Goal: Information Seeking & Learning: Learn about a topic

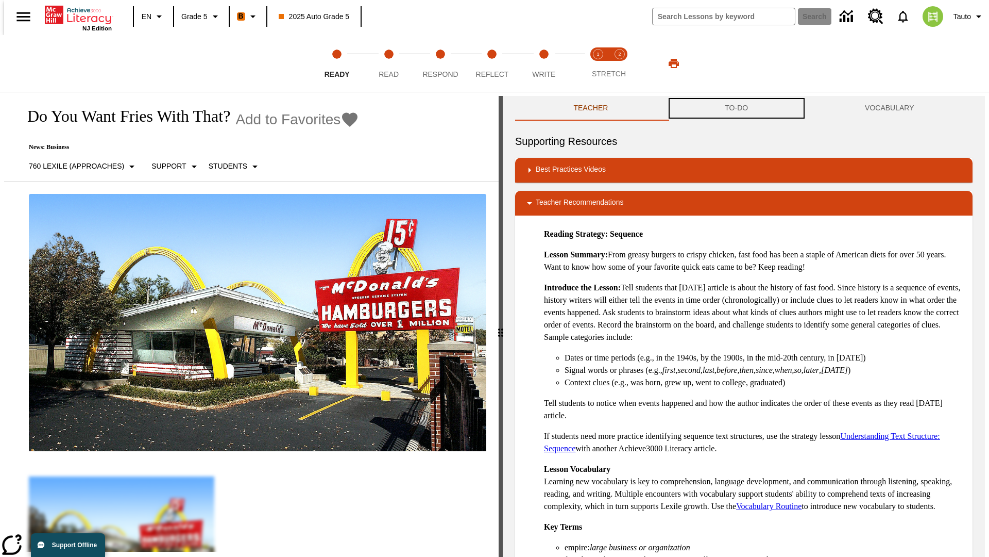
click at [737, 108] on button "TO-DO" at bounding box center [737, 108] width 140 height 25
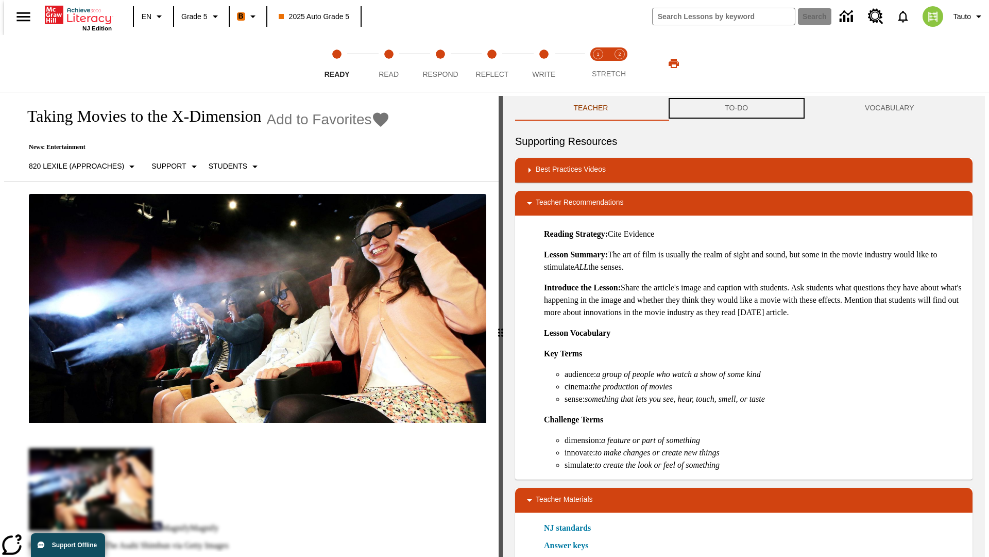
click at [737, 108] on button "TO-DO" at bounding box center [737, 108] width 140 height 25
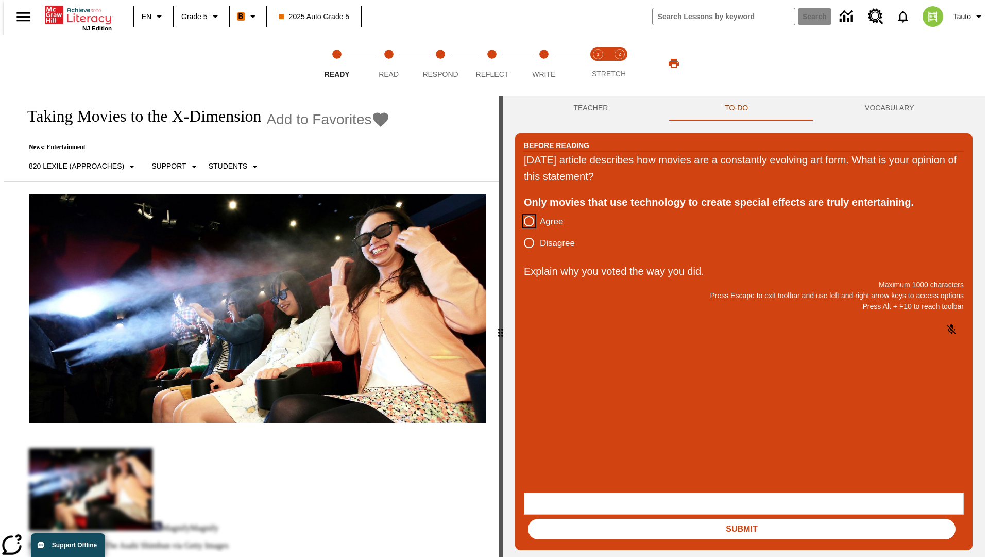
click at [525, 222] on input "Agree" at bounding box center [529, 221] width 22 height 22
radio input "true"
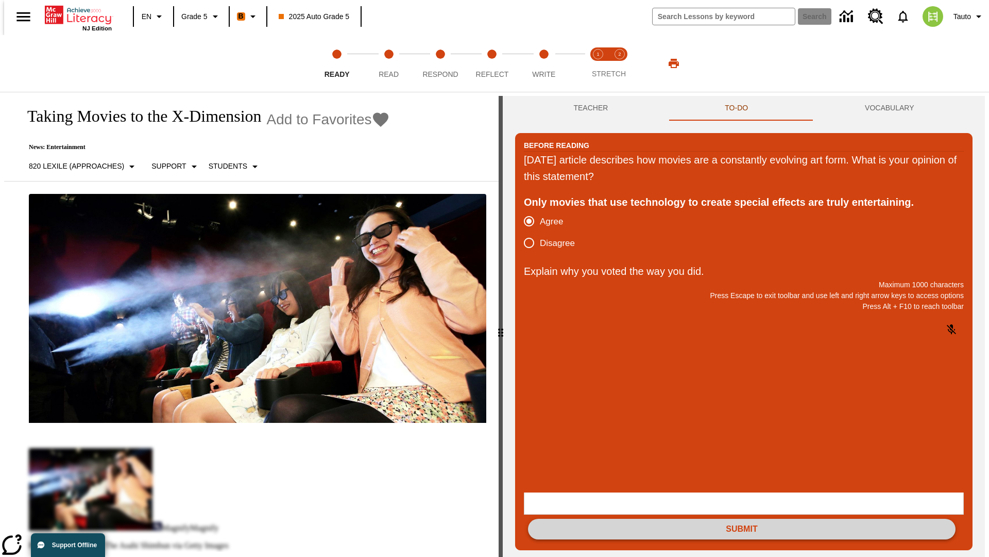
click at [742, 518] on button "Submit" at bounding box center [742, 528] width 428 height 21
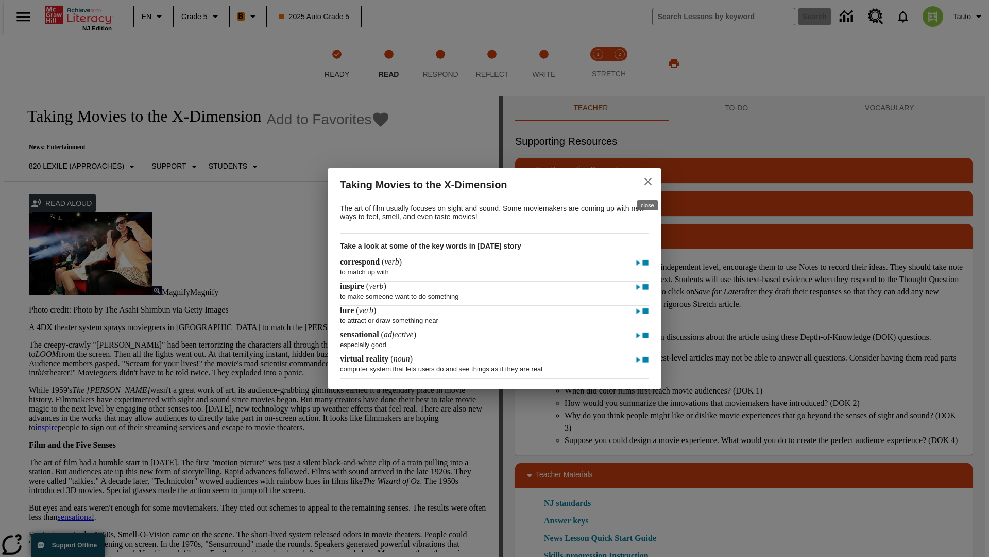
click at [648, 180] on icon "close" at bounding box center [648, 181] width 7 height 7
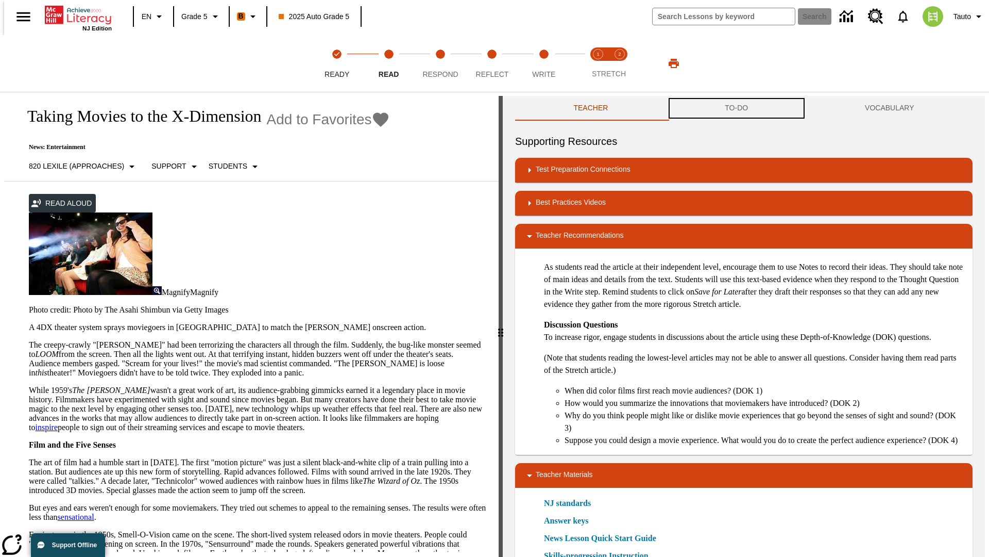
scroll to position [1, 0]
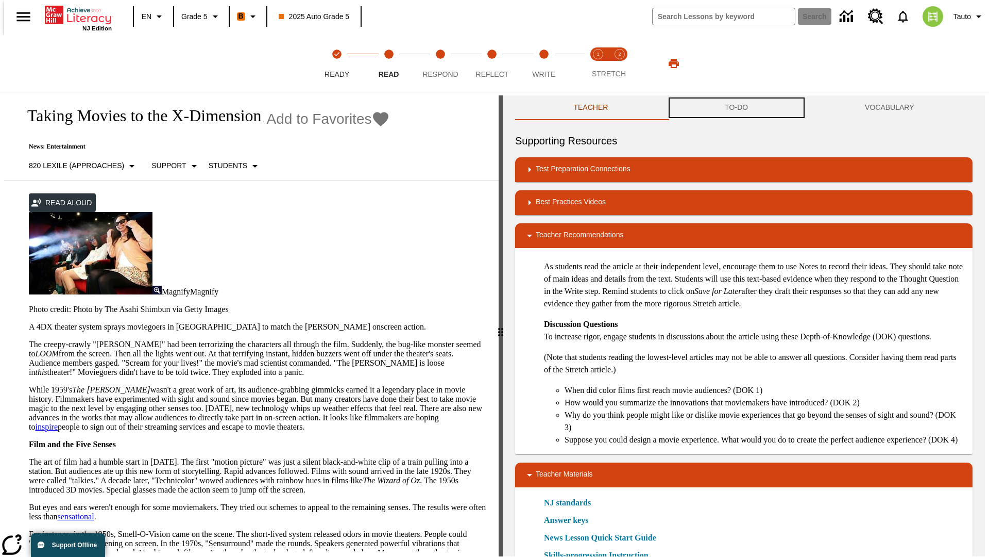
click at [737, 108] on button "TO-DO" at bounding box center [737, 107] width 140 height 25
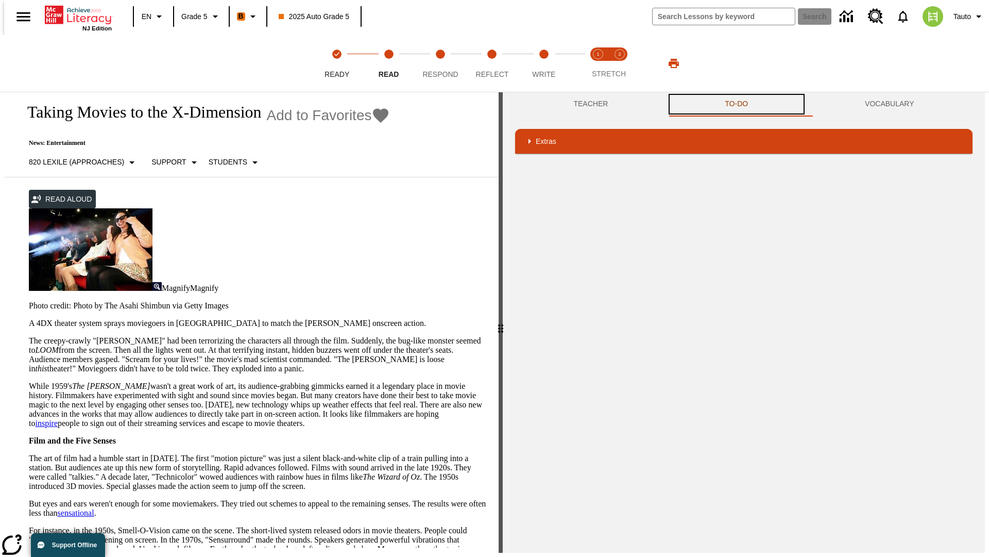
scroll to position [204, 0]
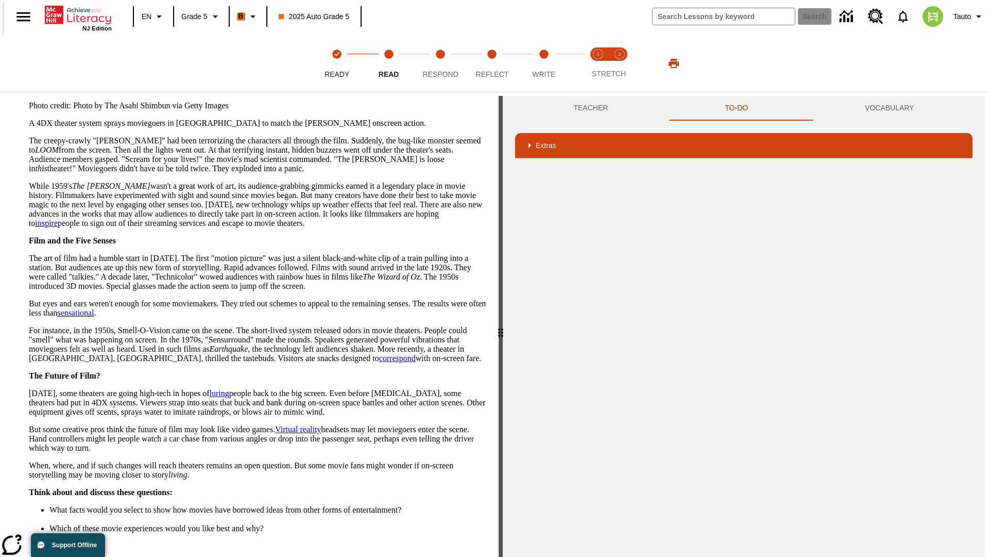
click at [465, 556] on button "Next" at bounding box center [469, 566] width 36 height 19
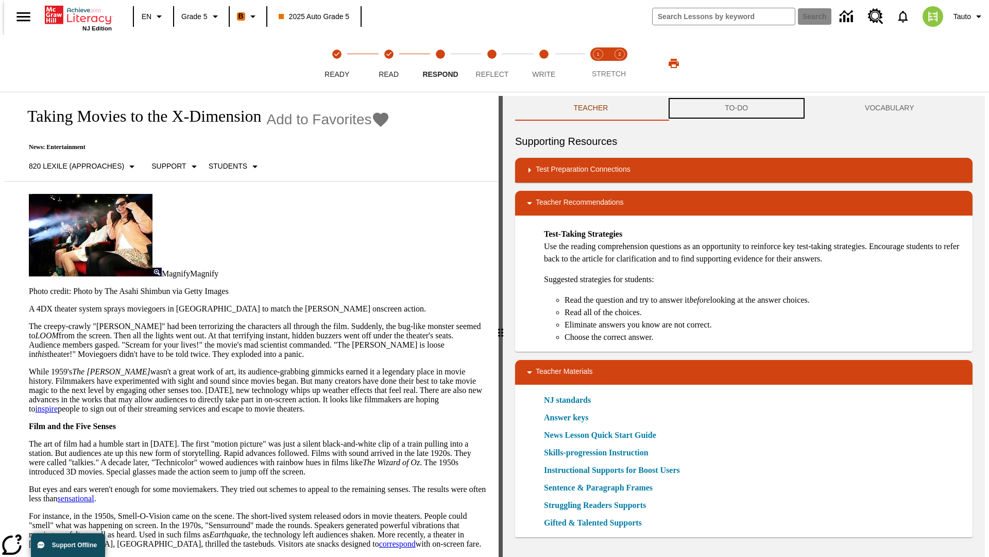
scroll to position [1, 0]
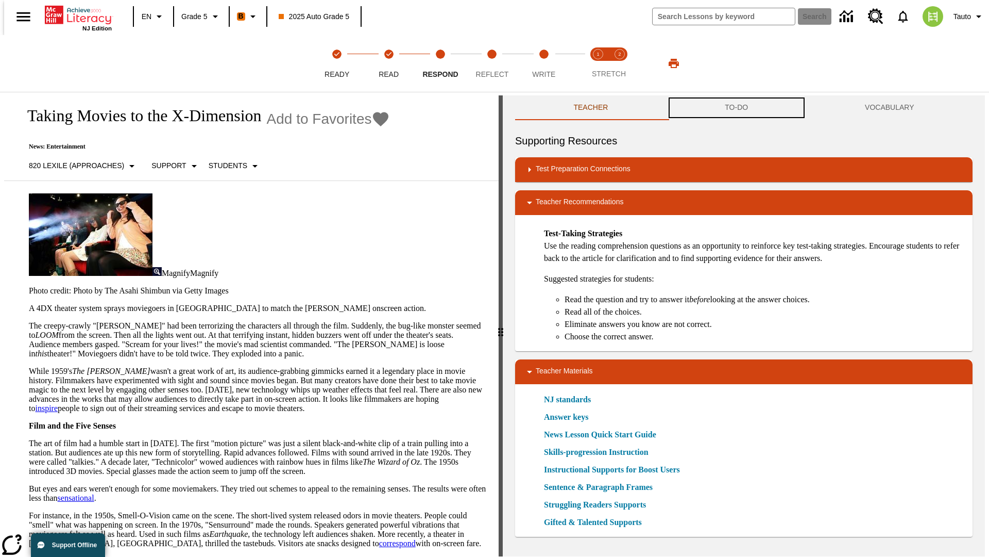
click at [737, 108] on button "TO-DO" at bounding box center [737, 107] width 140 height 25
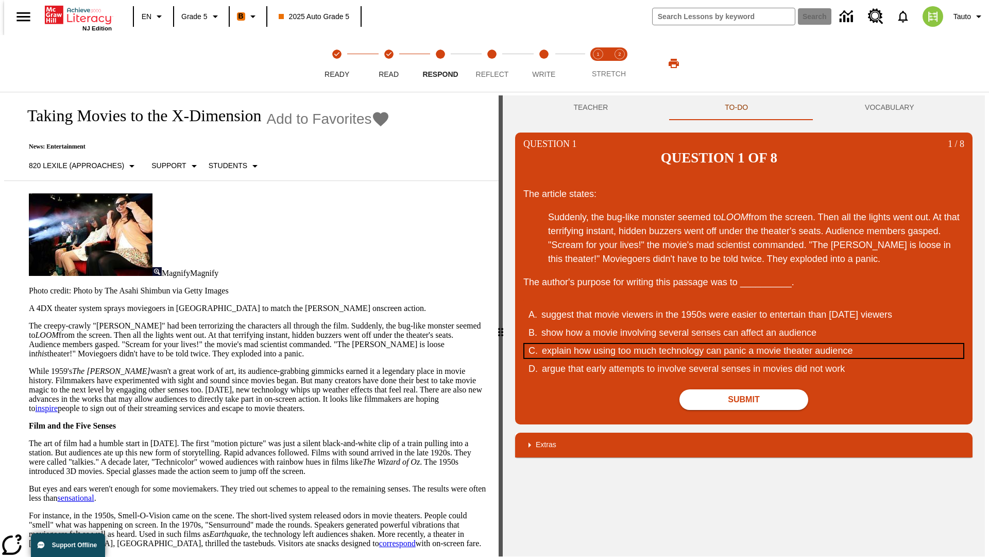
click at [744, 344] on div "explain how using too much technology can panic a movie theater audience" at bounding box center [738, 351] width 392 height 14
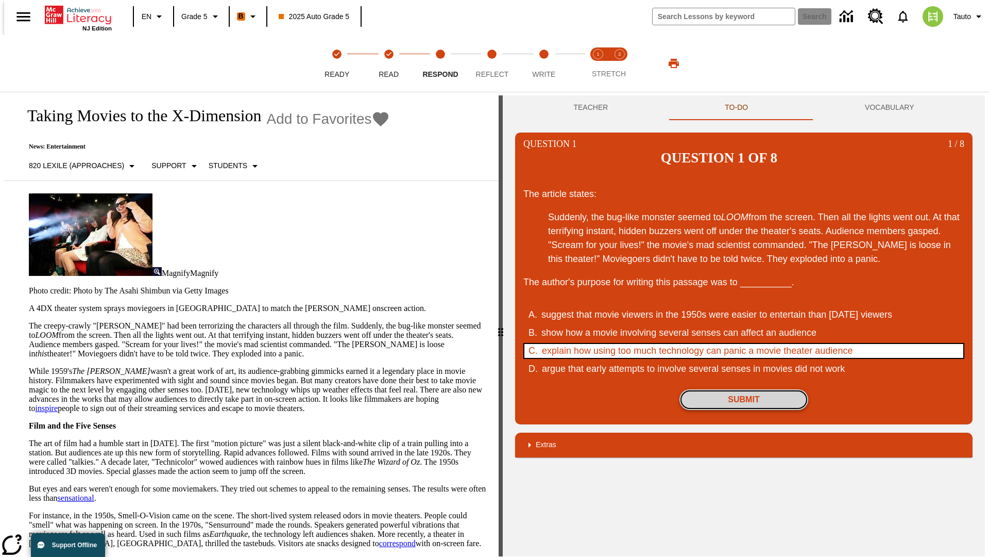
click at [744, 389] on button "Submit" at bounding box center [744, 399] width 129 height 21
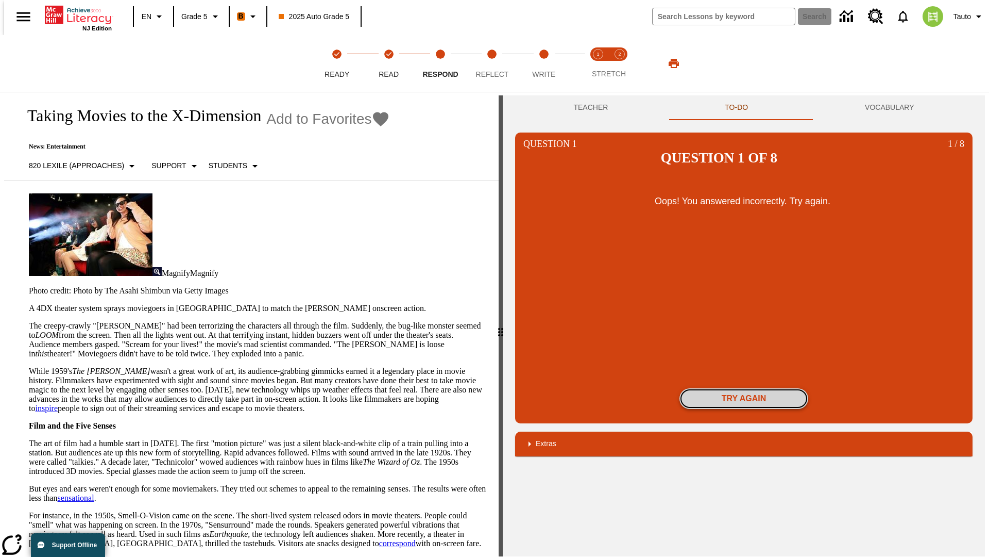
click at [744, 388] on button "Try again" at bounding box center [744, 398] width 129 height 21
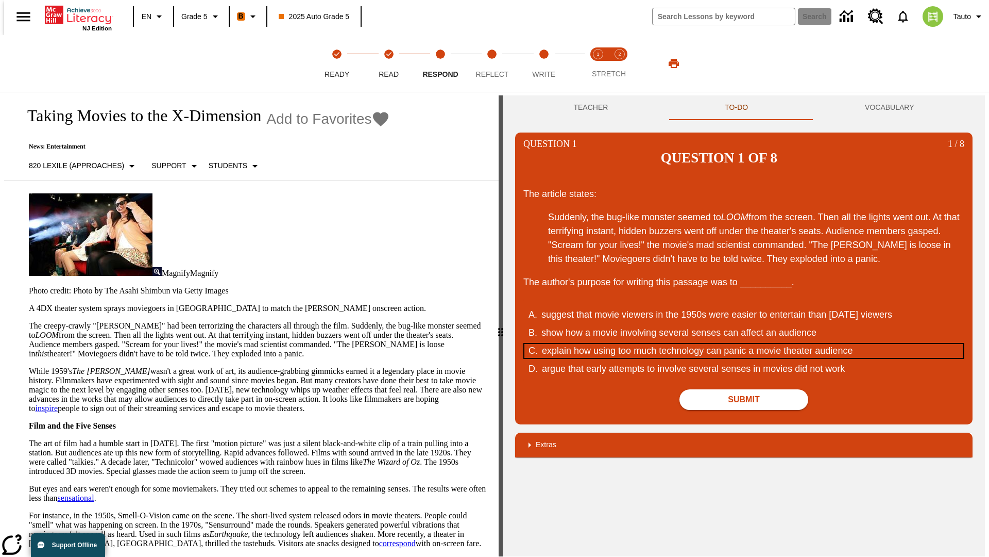
click at [744, 344] on div "explain how using too much technology can panic a movie theater audience" at bounding box center [738, 351] width 392 height 14
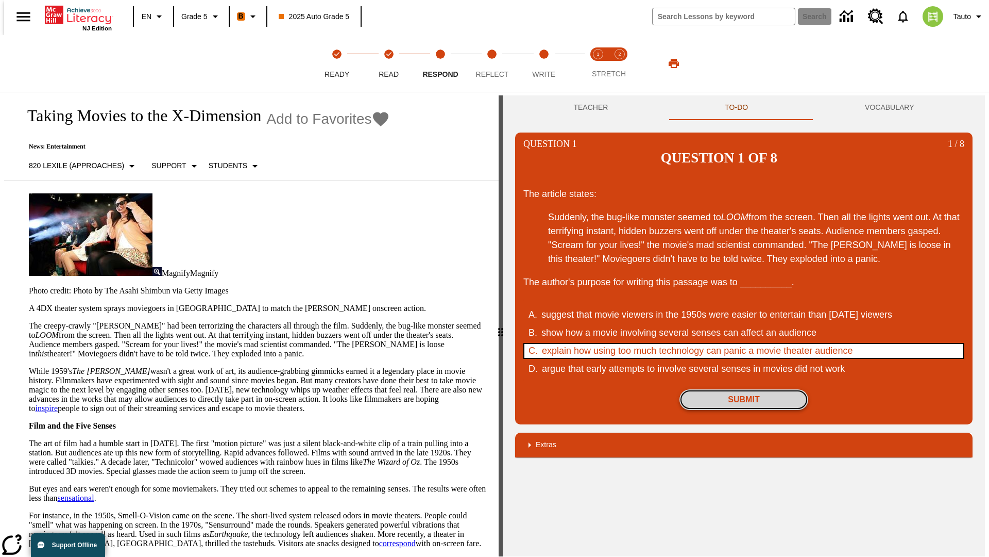
click at [744, 389] on button "Submit" at bounding box center [744, 399] width 129 height 21
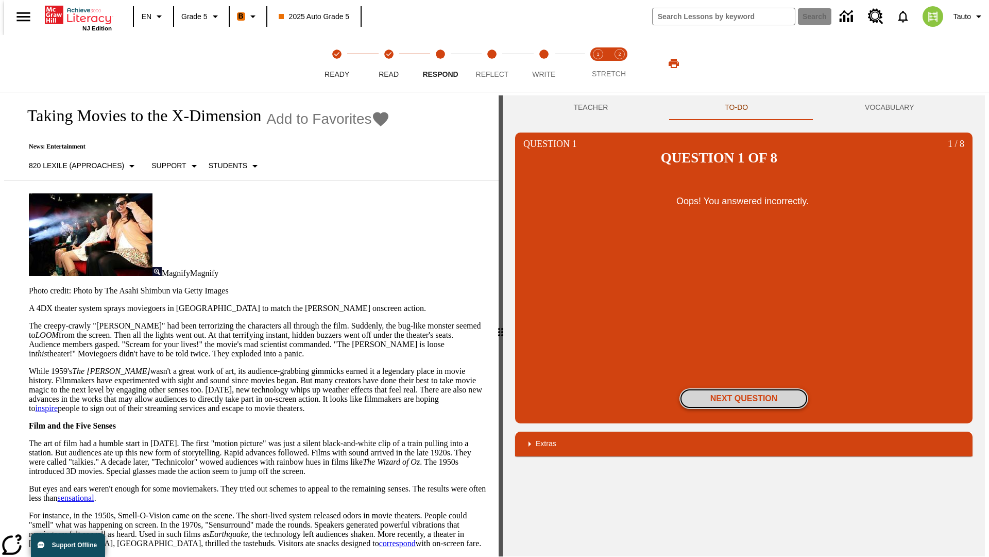
click at [744, 388] on button "Next Question" at bounding box center [744, 398] width 129 height 21
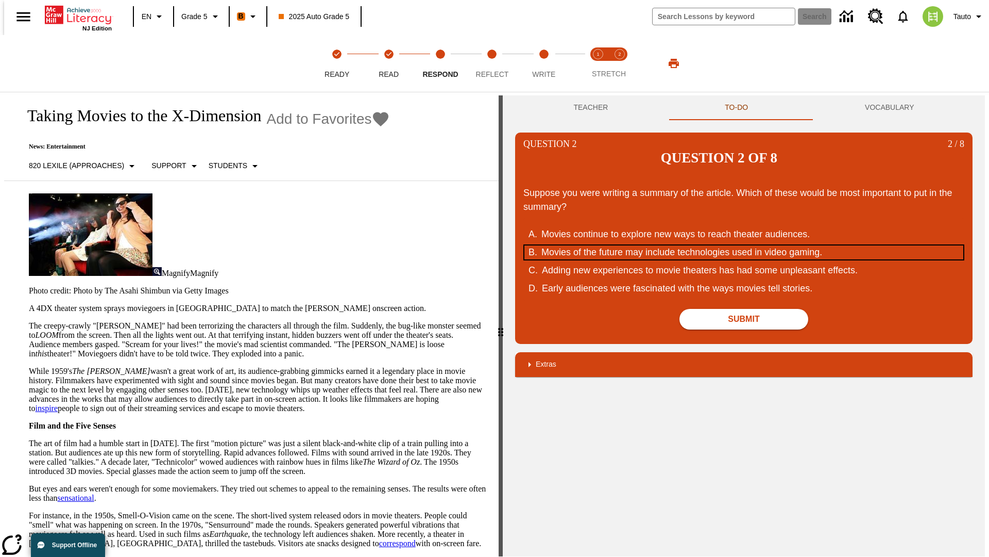
click at [744, 245] on div "Movies of the future may include technologies used in video gaming." at bounding box center [738, 252] width 392 height 14
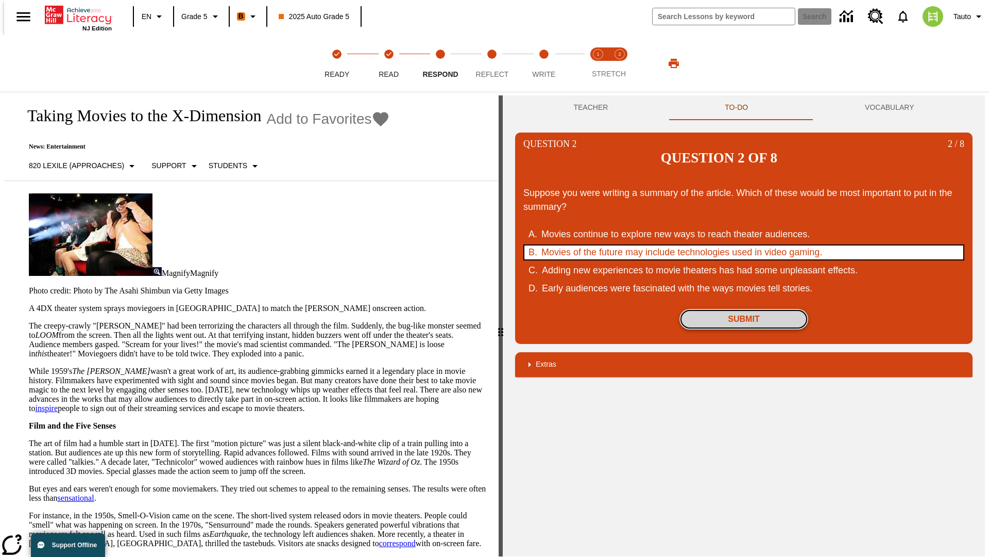
click at [744, 309] on button "Submit" at bounding box center [744, 319] width 129 height 21
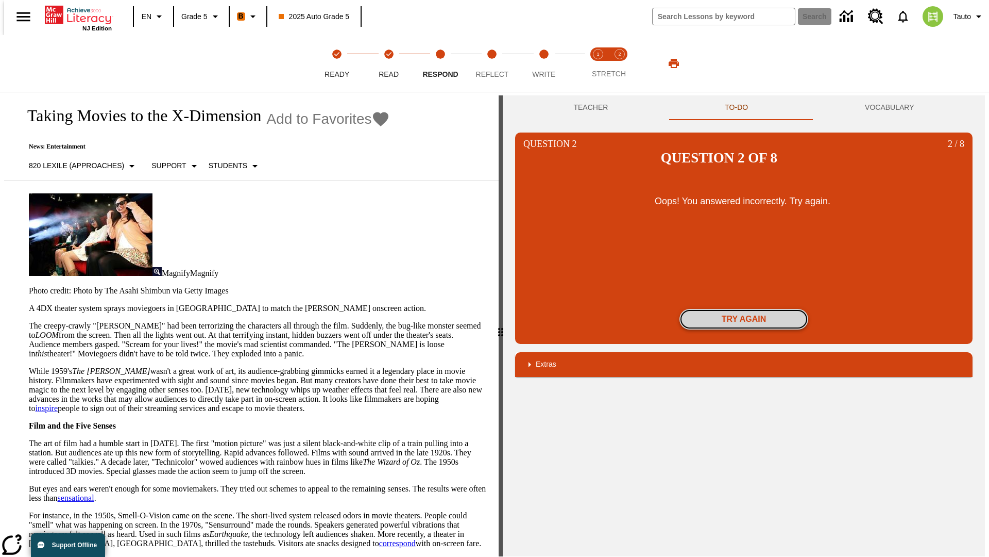
click at [744, 309] on button "Try again" at bounding box center [744, 319] width 129 height 21
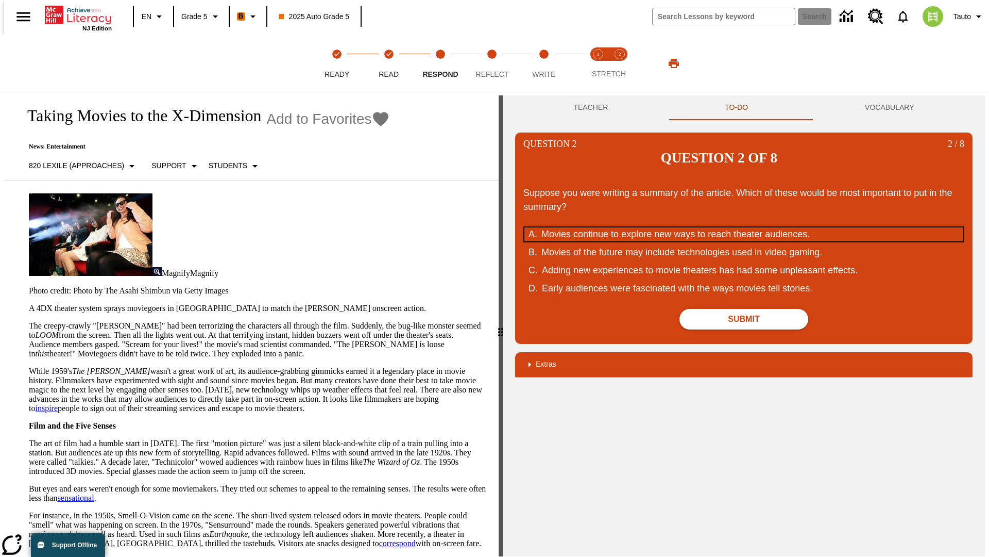
click at [744, 227] on div "Movies continue to explore new ways to reach theater audiences." at bounding box center [738, 234] width 392 height 14
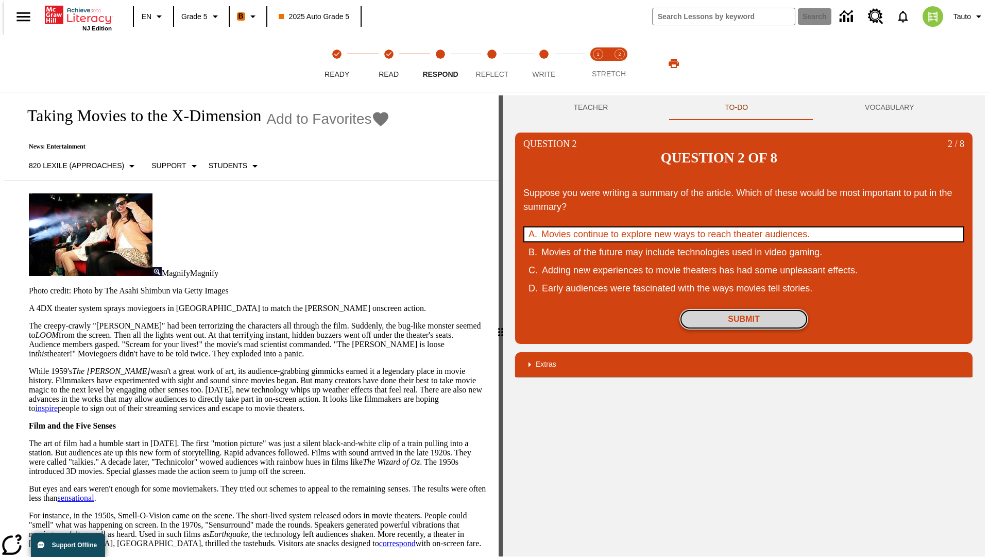
click at [744, 309] on button "Submit" at bounding box center [744, 319] width 129 height 21
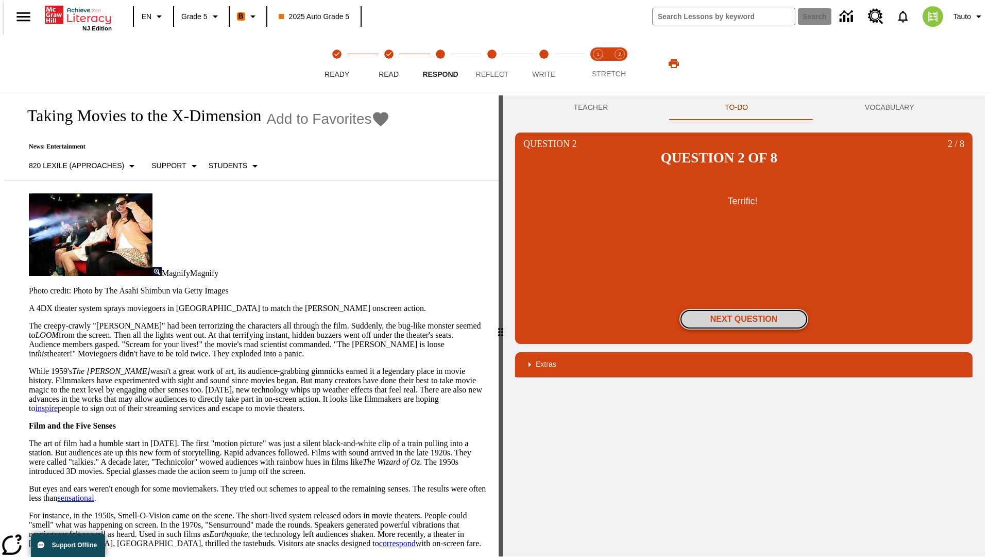
click at [744, 309] on button "Next Question" at bounding box center [744, 319] width 129 height 21
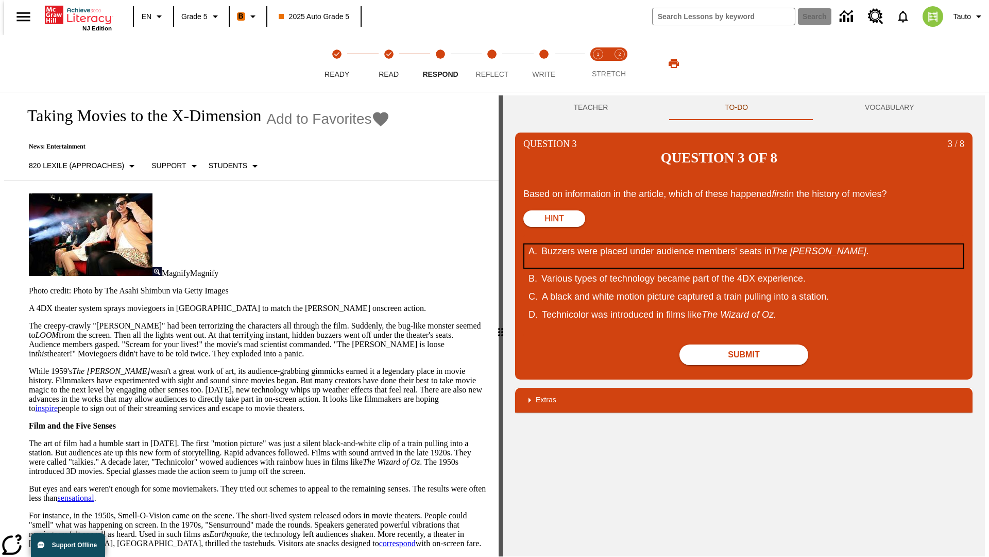
click at [744, 244] on div "Buzzers were placed under audience members' seats in The Tingler ." at bounding box center [738, 255] width 392 height 23
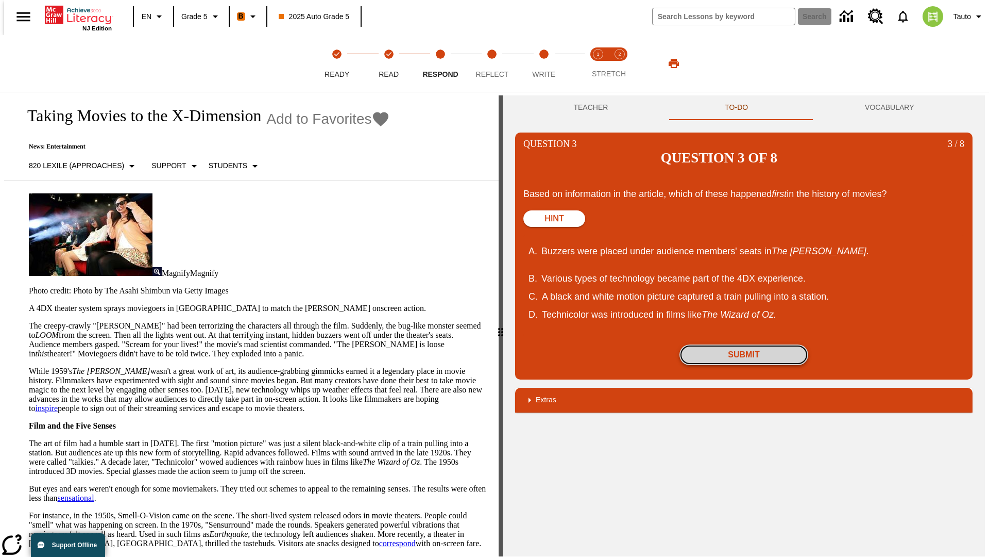
click at [744, 344] on button "Submit" at bounding box center [744, 354] width 129 height 21
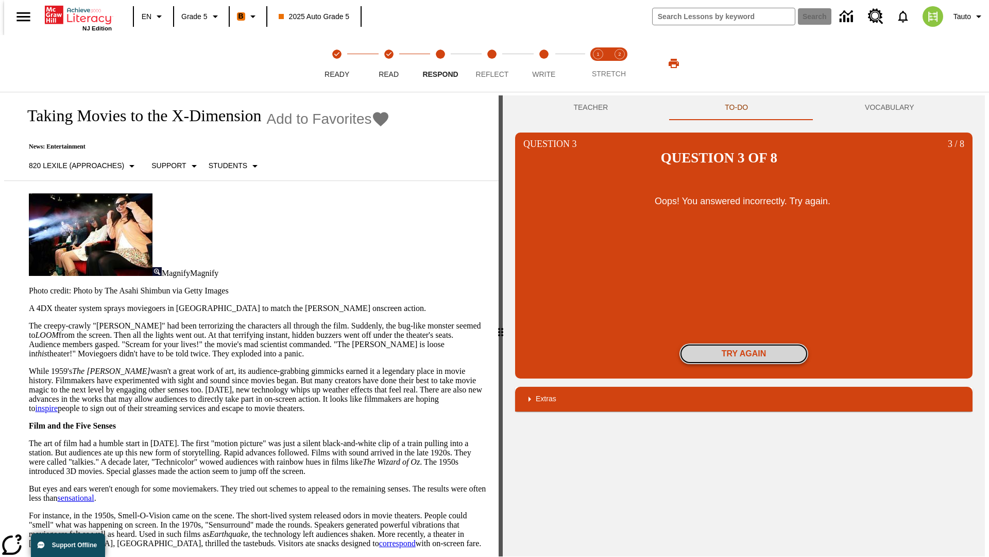
click at [744, 343] on button "Try again" at bounding box center [744, 353] width 129 height 21
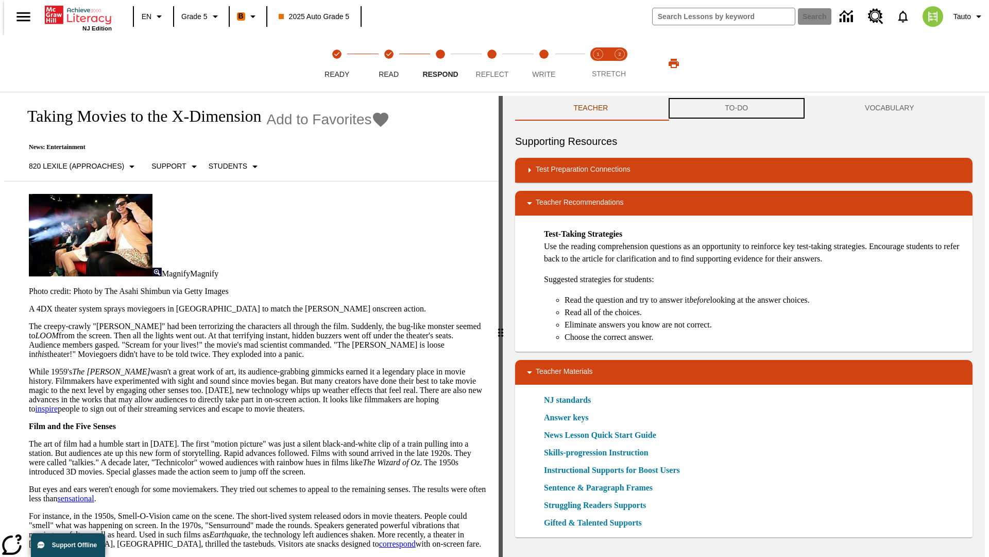
click at [737, 108] on button "TO-DO" at bounding box center [737, 108] width 140 height 25
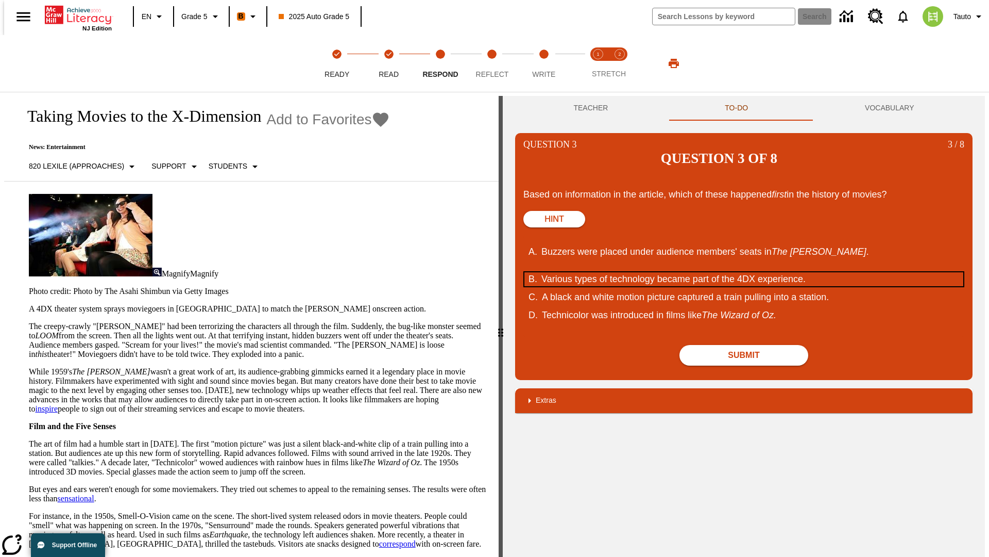
click at [744, 272] on div "Various types of technology became part of the 4DX experience." at bounding box center [738, 279] width 392 height 14
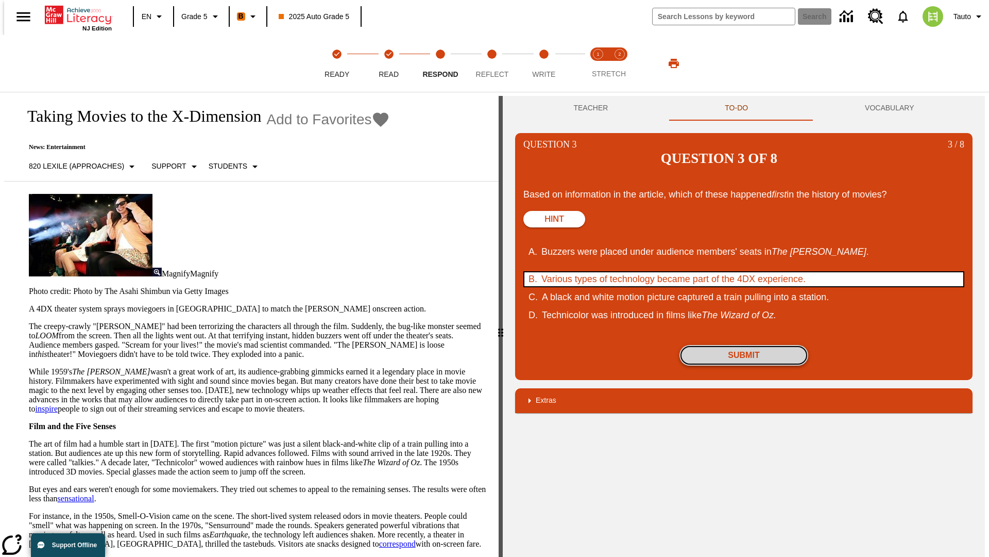
click at [744, 345] on button "Submit" at bounding box center [744, 355] width 129 height 21
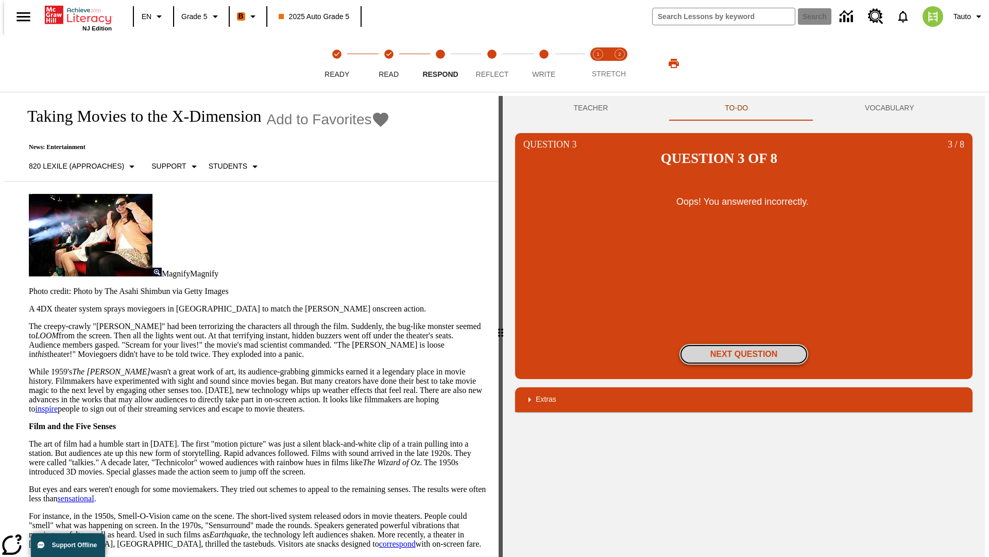
click at [744, 344] on button "Next Question" at bounding box center [744, 354] width 129 height 21
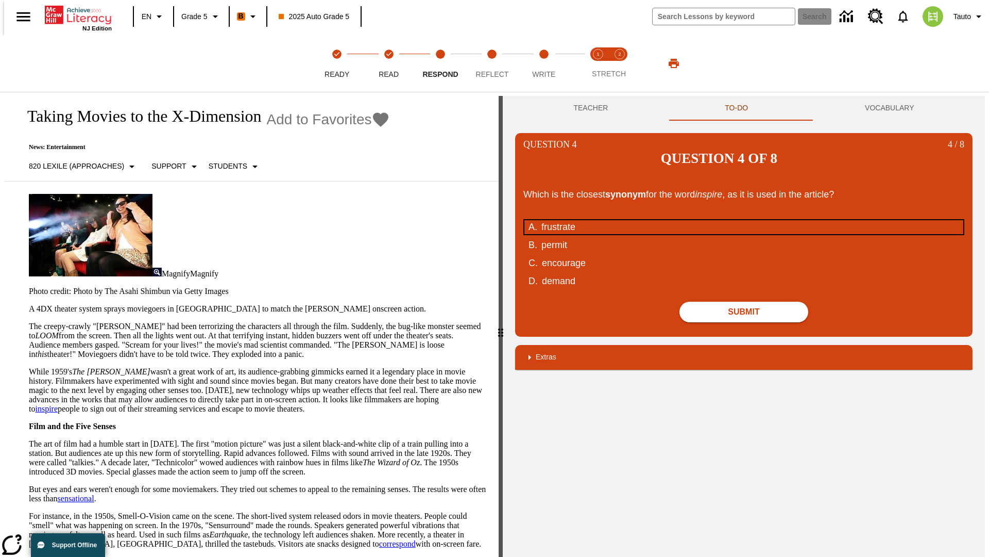
click at [744, 220] on div "frustrate" at bounding box center [738, 227] width 392 height 14
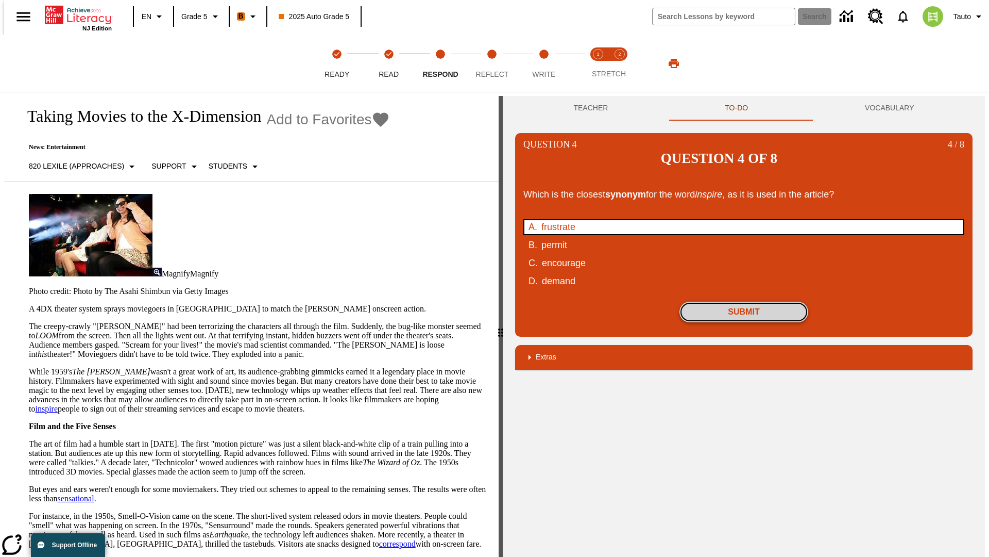
click at [744, 301] on button "Submit" at bounding box center [744, 311] width 129 height 21
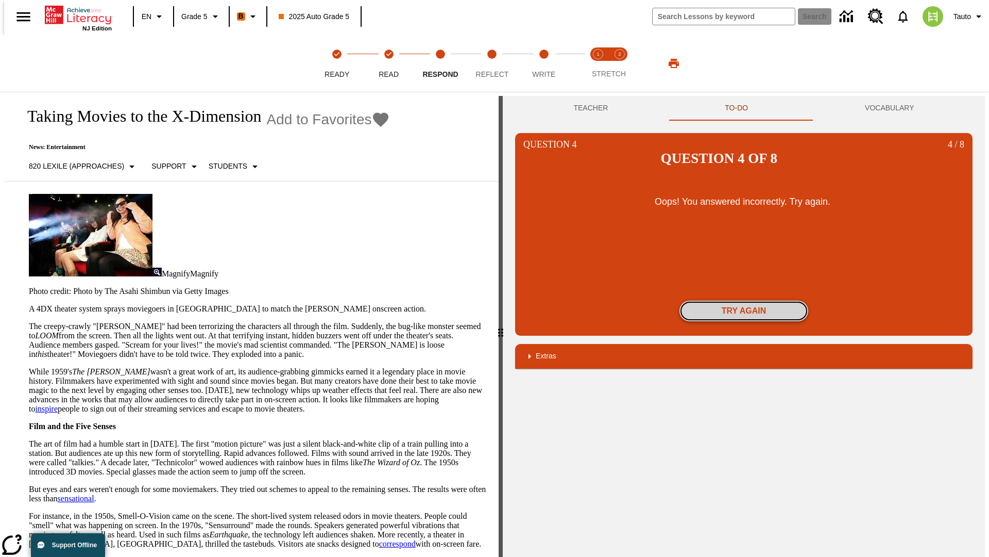
click at [744, 300] on button "Try again" at bounding box center [744, 310] width 129 height 21
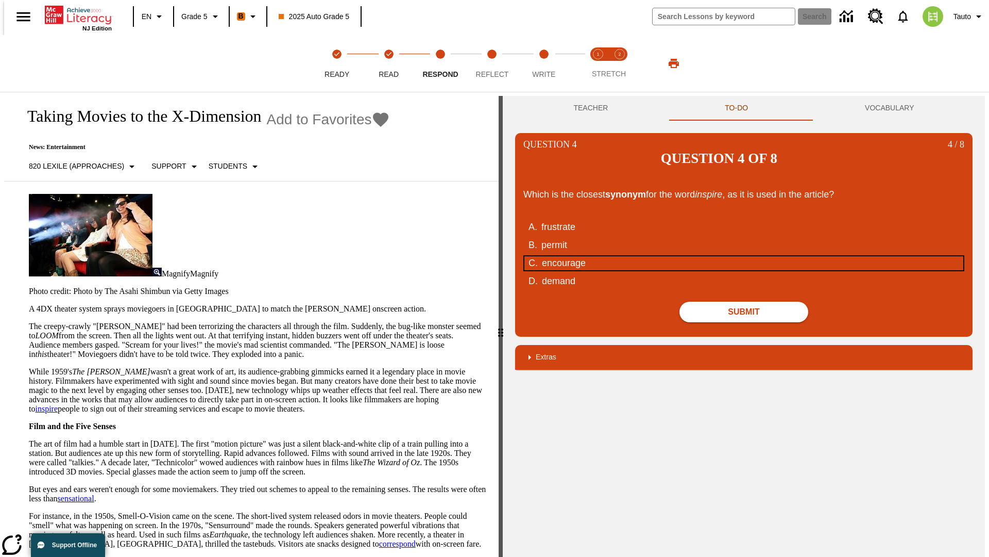
click at [744, 256] on div "encourage" at bounding box center [738, 263] width 392 height 14
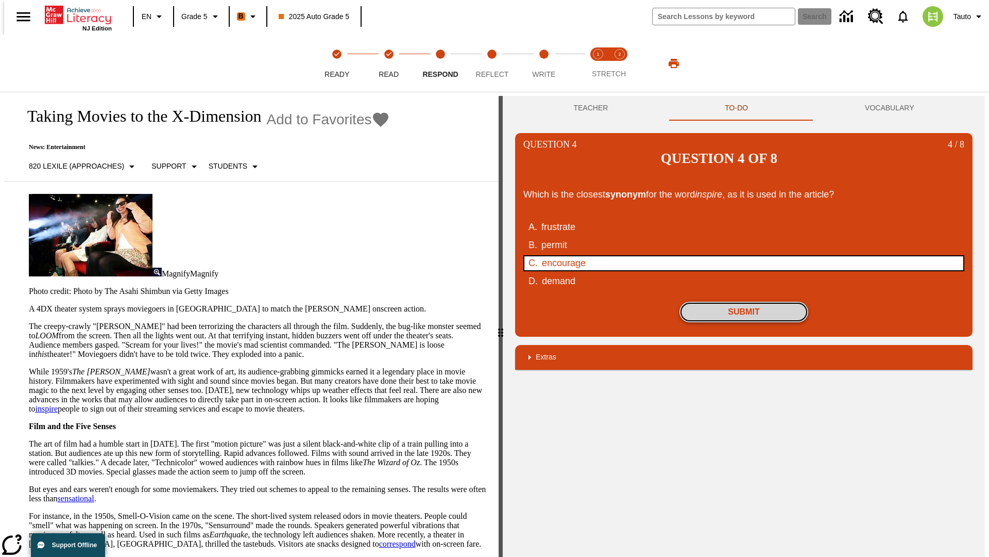
click at [744, 301] on button "Submit" at bounding box center [744, 311] width 129 height 21
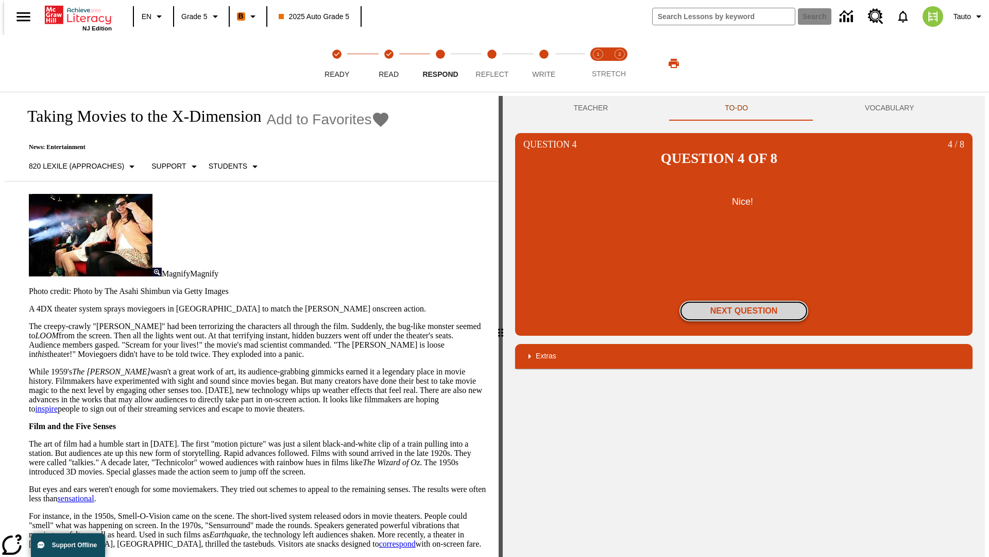
click at [744, 300] on button "Next Question" at bounding box center [744, 310] width 129 height 21
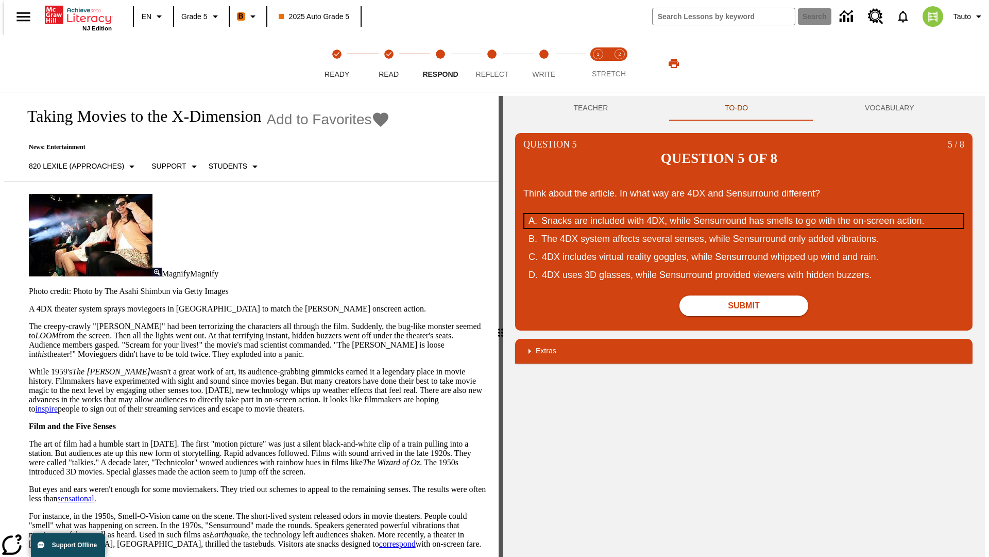
click at [744, 214] on div "Snacks are included with 4DX, while Sensurround has smells to go with the on-sc…" at bounding box center [738, 221] width 392 height 14
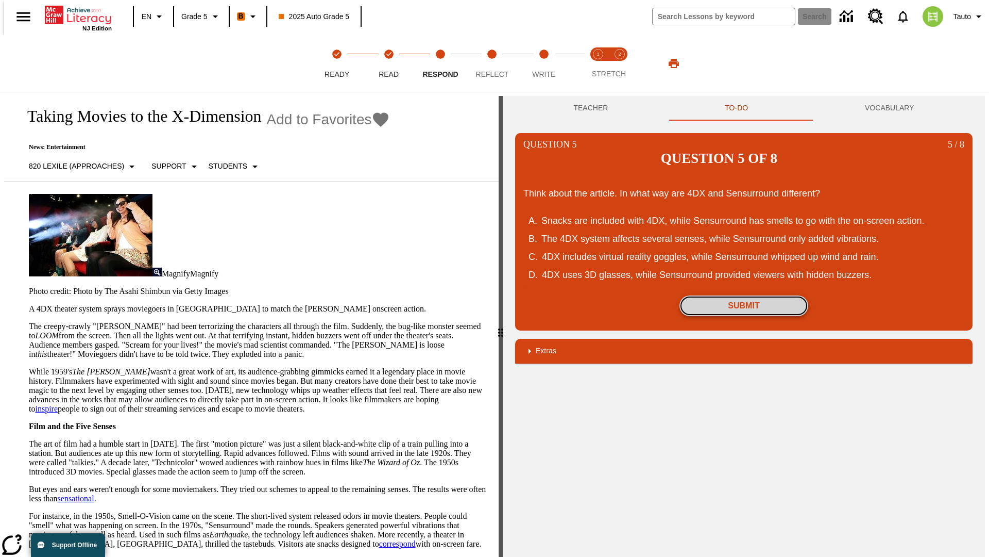
click at [744, 295] on button "Submit" at bounding box center [744, 305] width 129 height 21
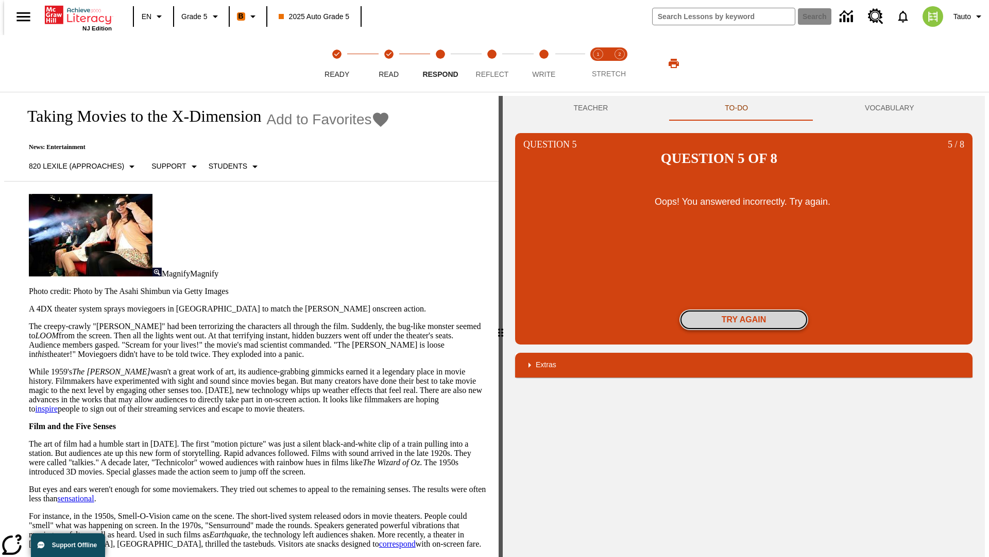
click at [744, 309] on button "Try again" at bounding box center [744, 319] width 129 height 21
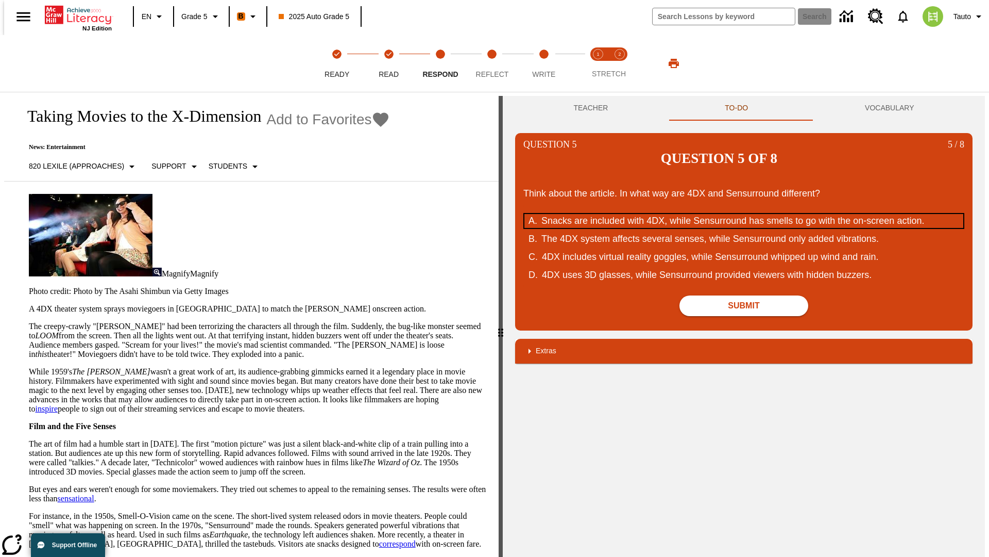
click at [744, 214] on div "Snacks are included with 4DX, while Sensurround has smells to go with the on-sc…" at bounding box center [738, 221] width 392 height 14
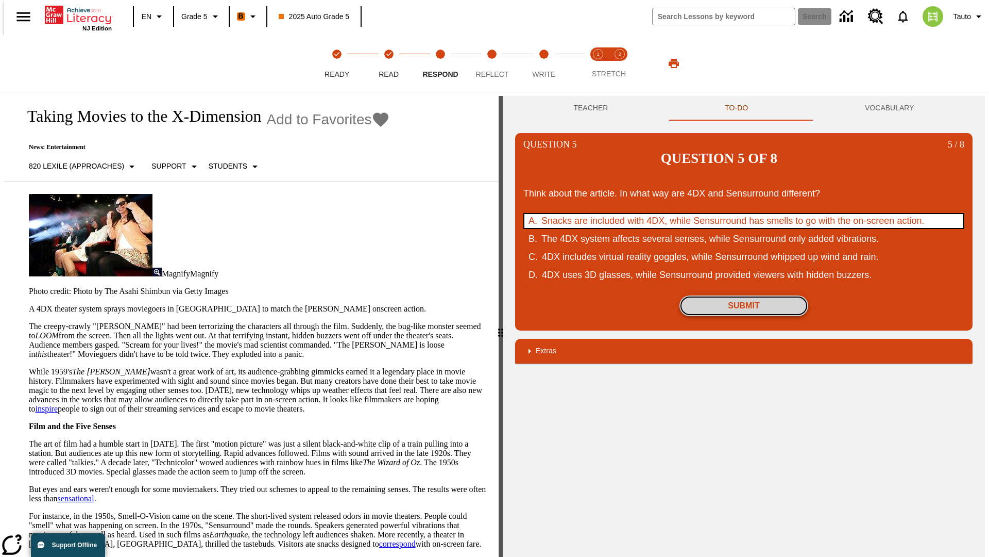
click at [744, 295] on button "Submit" at bounding box center [744, 305] width 129 height 21
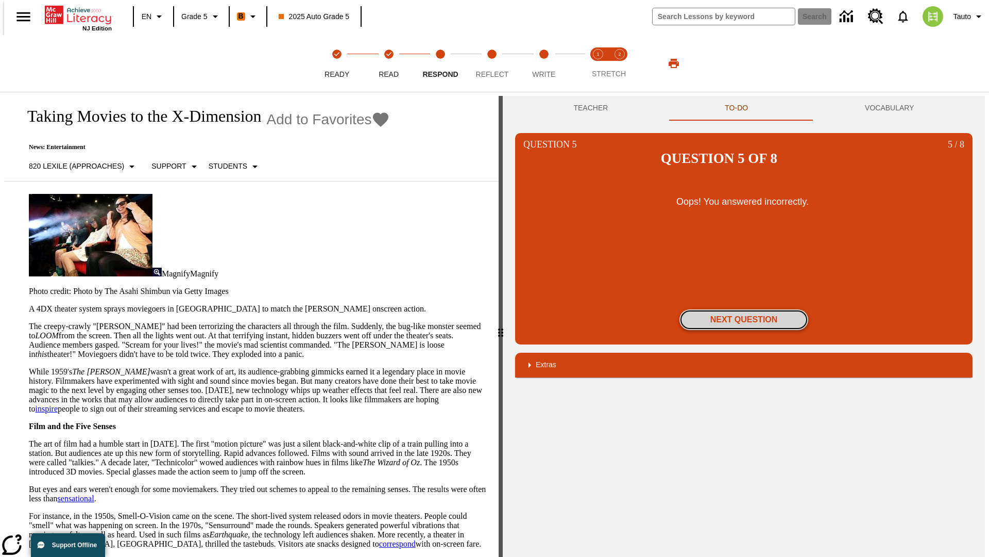
click at [744, 309] on button "Next Question" at bounding box center [744, 319] width 129 height 21
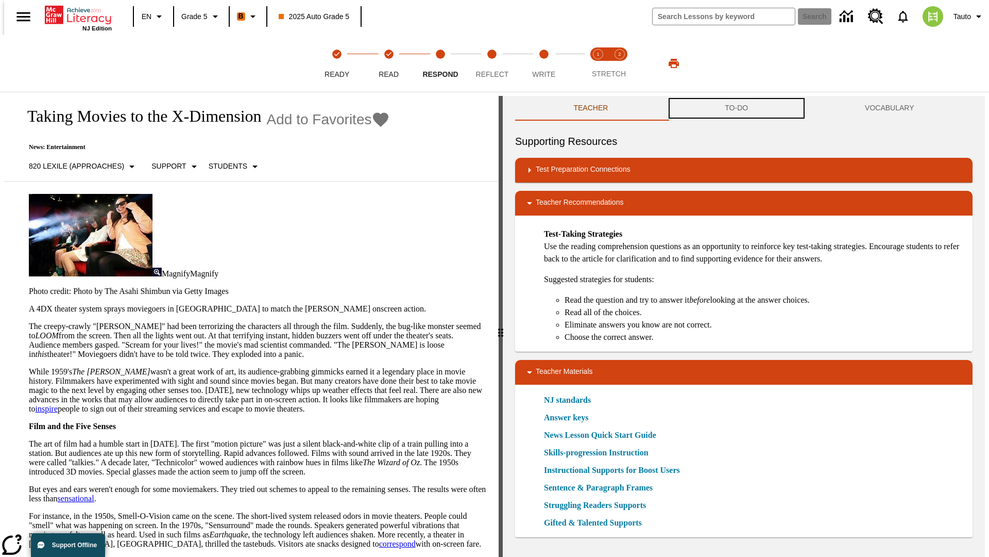
click at [737, 108] on button "TO-DO" at bounding box center [737, 108] width 140 height 25
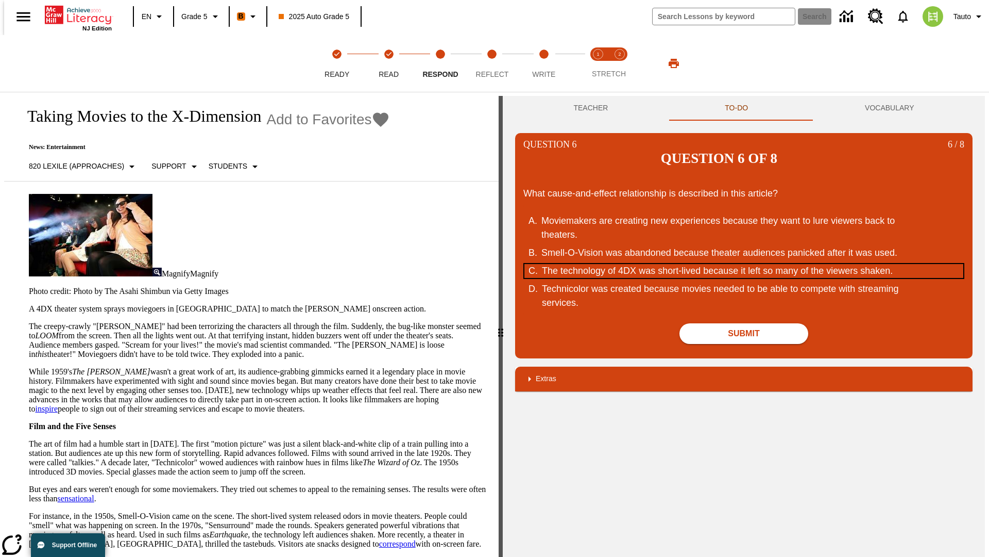
click at [744, 264] on div "The technology of 4DX was short-lived because it left so many of the viewers sh…" at bounding box center [738, 271] width 392 height 14
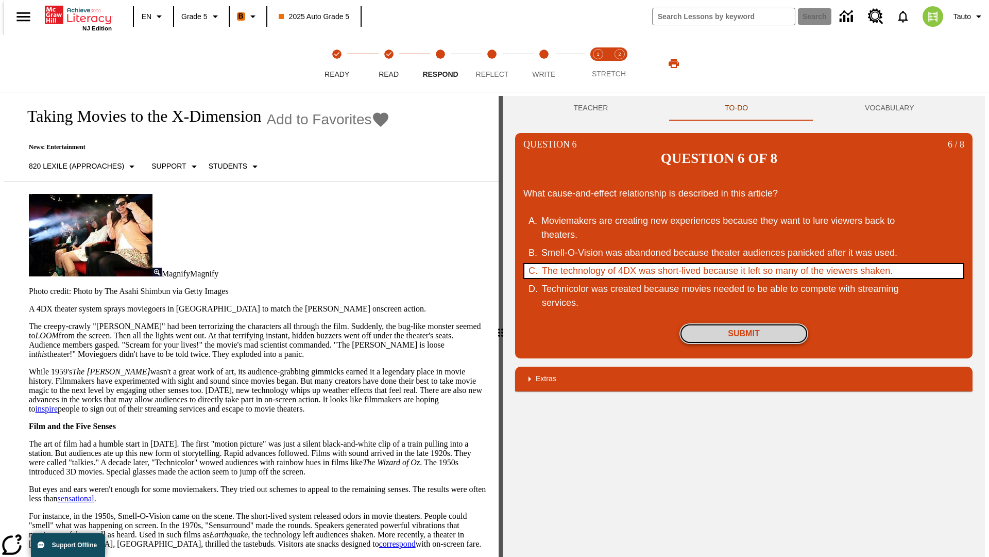
click at [744, 323] on button "Submit" at bounding box center [744, 333] width 129 height 21
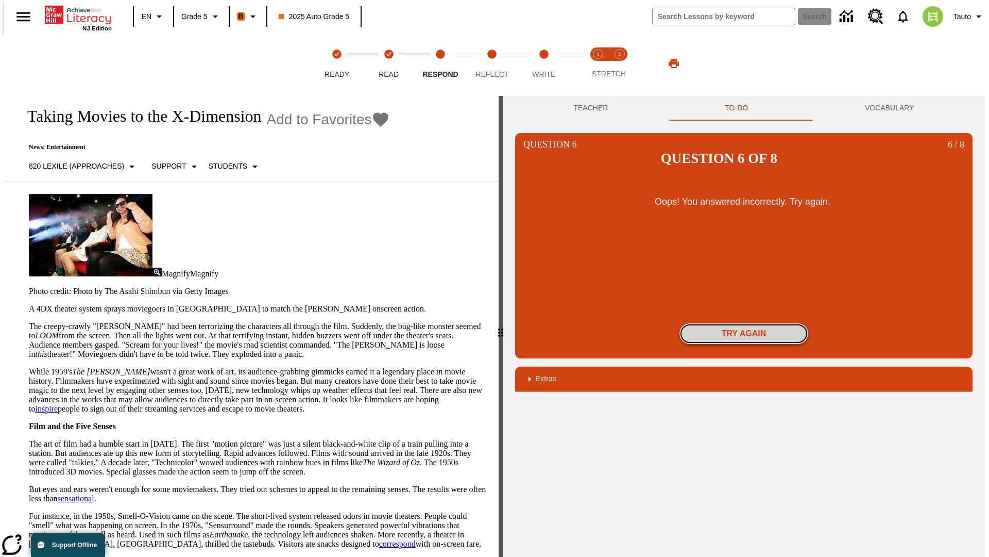
click at [744, 323] on button "Try again" at bounding box center [744, 333] width 129 height 21
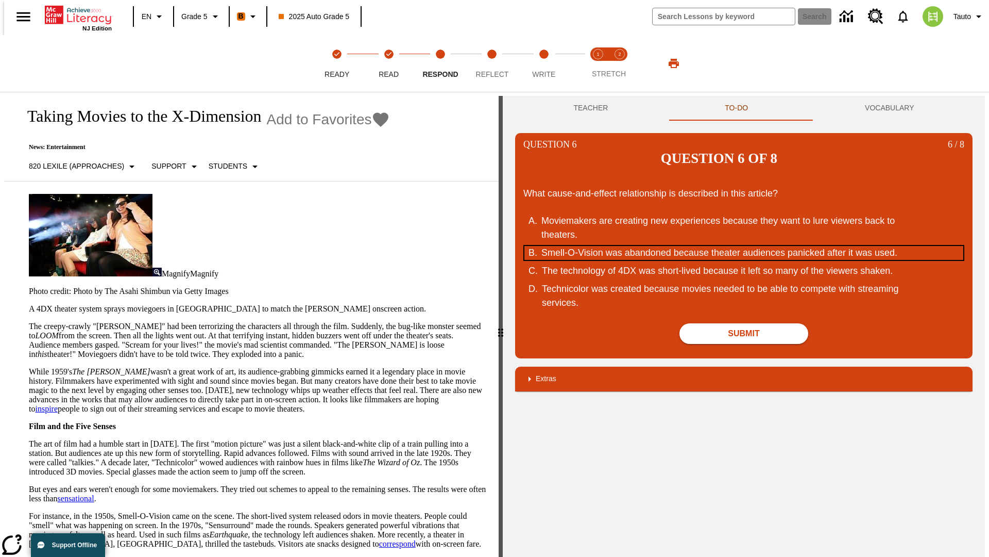
click at [744, 246] on div "Smell-O-Vision was abandoned because theater audiences panicked after it was us…" at bounding box center [738, 253] width 392 height 14
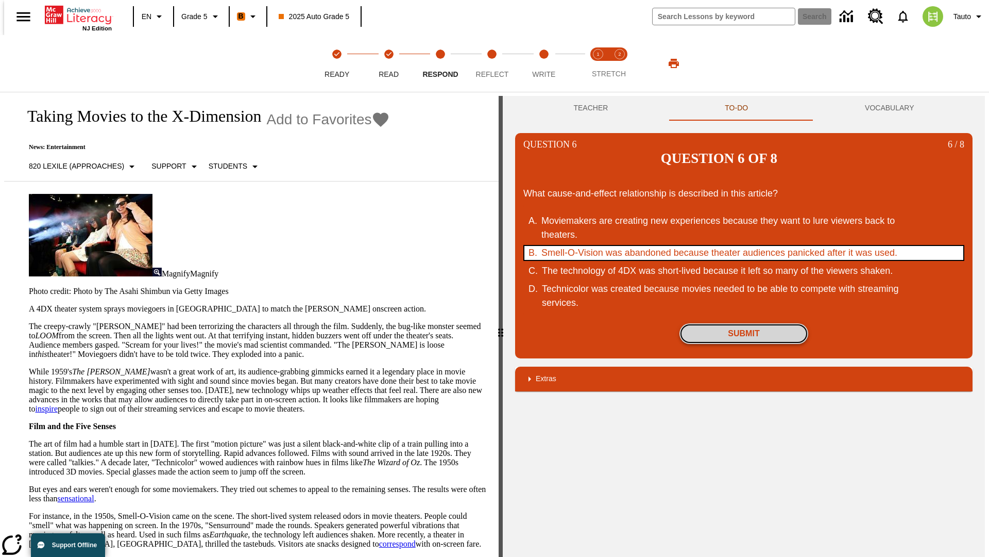
click at [744, 323] on button "Submit" at bounding box center [744, 333] width 129 height 21
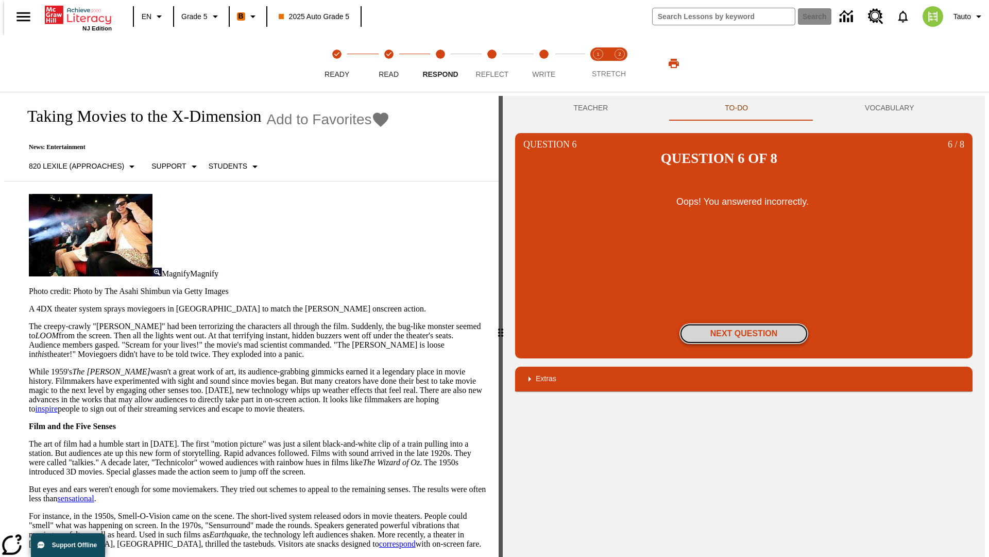
click at [744, 323] on button "Next Question" at bounding box center [744, 333] width 129 height 21
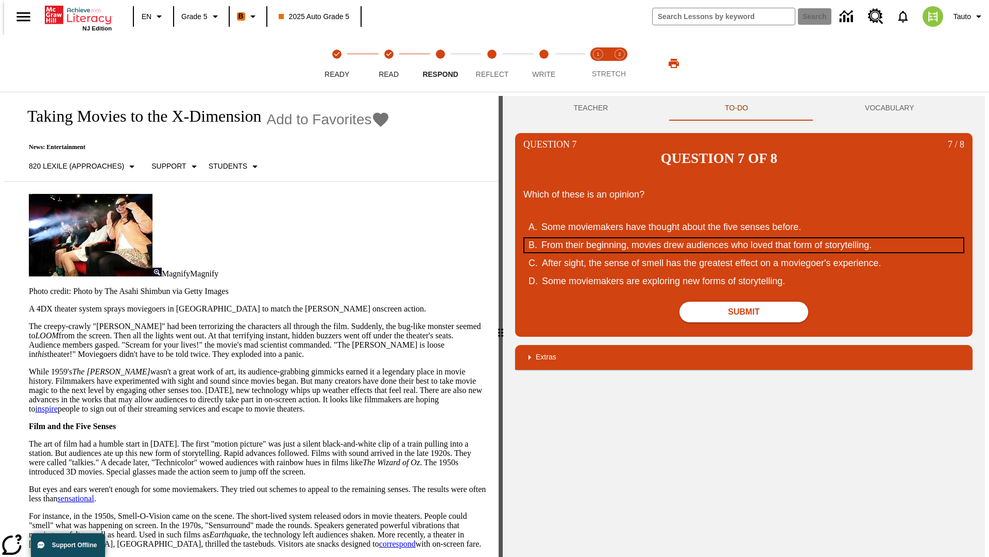
click at [744, 238] on div "From their beginning, movies drew audiences who loved that form of storytelling." at bounding box center [738, 245] width 392 height 14
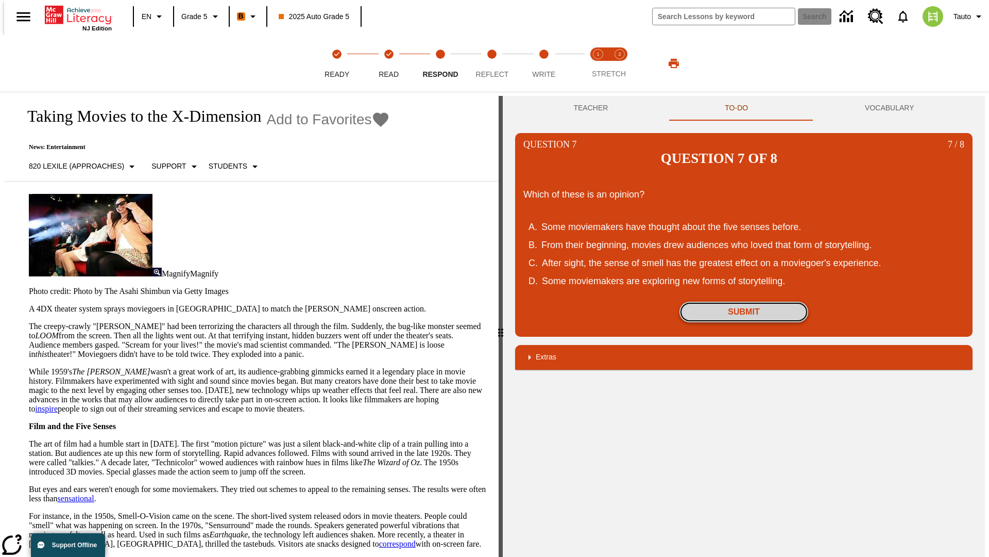
click at [744, 301] on button "Submit" at bounding box center [744, 311] width 129 height 21
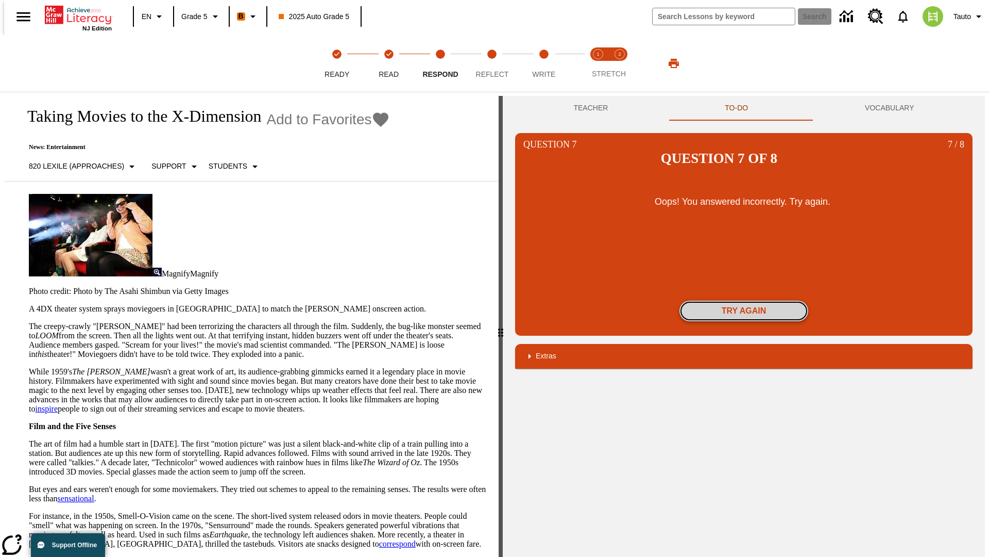
click at [744, 300] on button "Try again" at bounding box center [744, 310] width 129 height 21
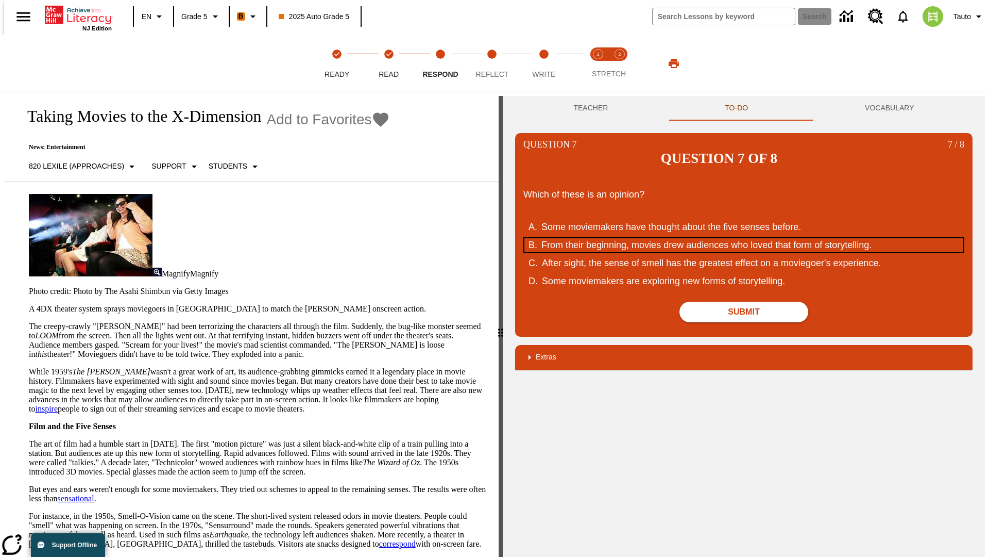
click at [744, 238] on div "From their beginning, movies drew audiences who loved that form of storytelling." at bounding box center [738, 245] width 392 height 14
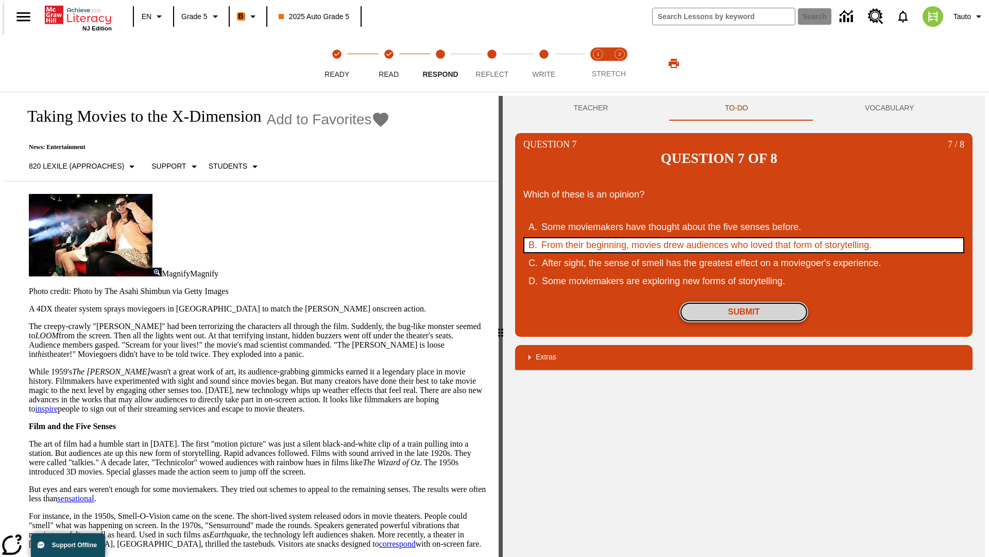
click at [744, 301] on button "Submit" at bounding box center [744, 311] width 129 height 21
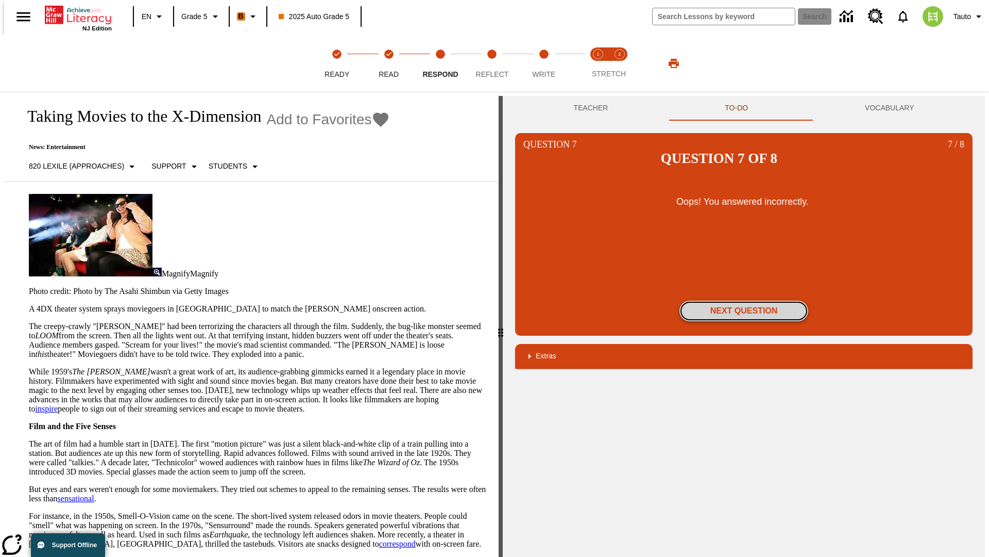
click at [744, 300] on button "Next Question" at bounding box center [744, 310] width 129 height 21
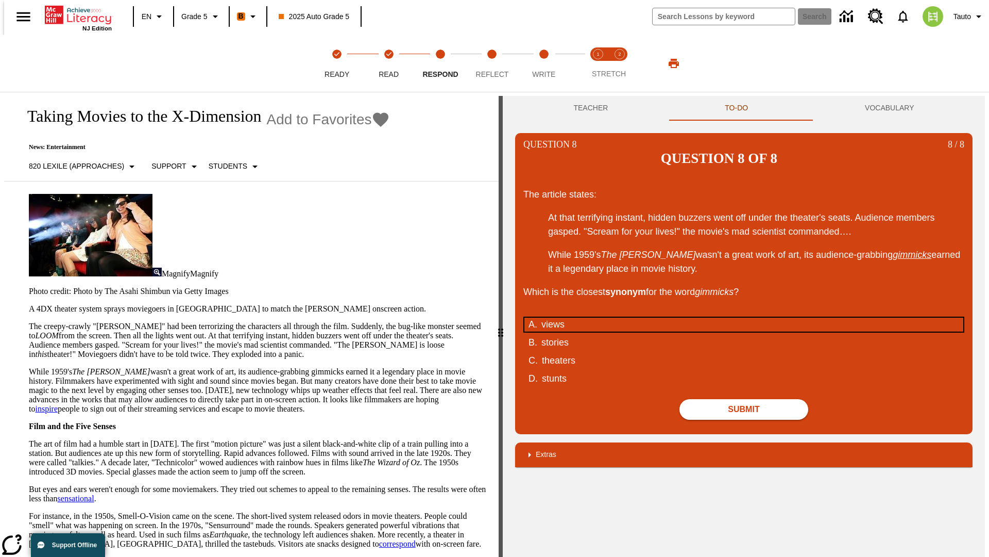
click at [744, 317] on div "views" at bounding box center [738, 324] width 392 height 14
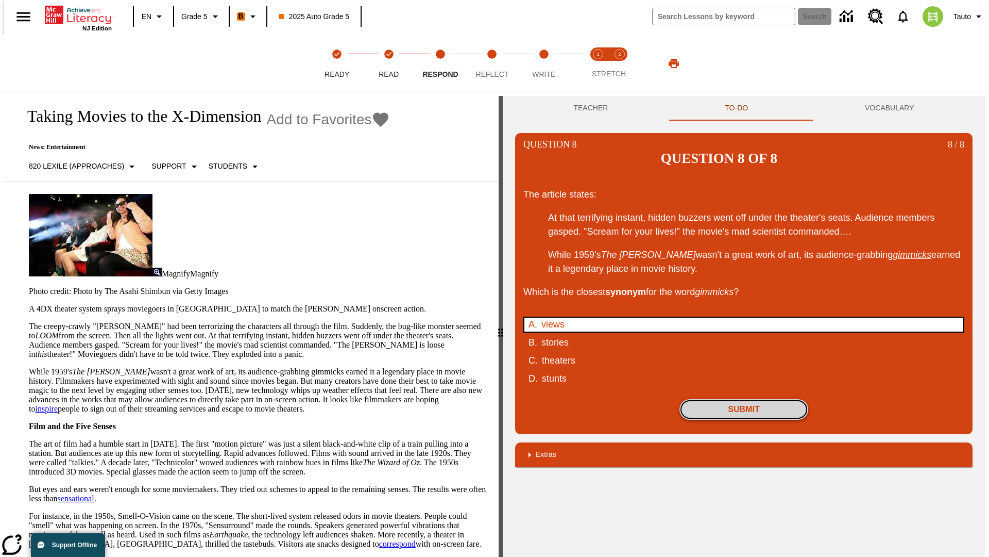
click at [744, 399] on button "Submit" at bounding box center [744, 409] width 129 height 21
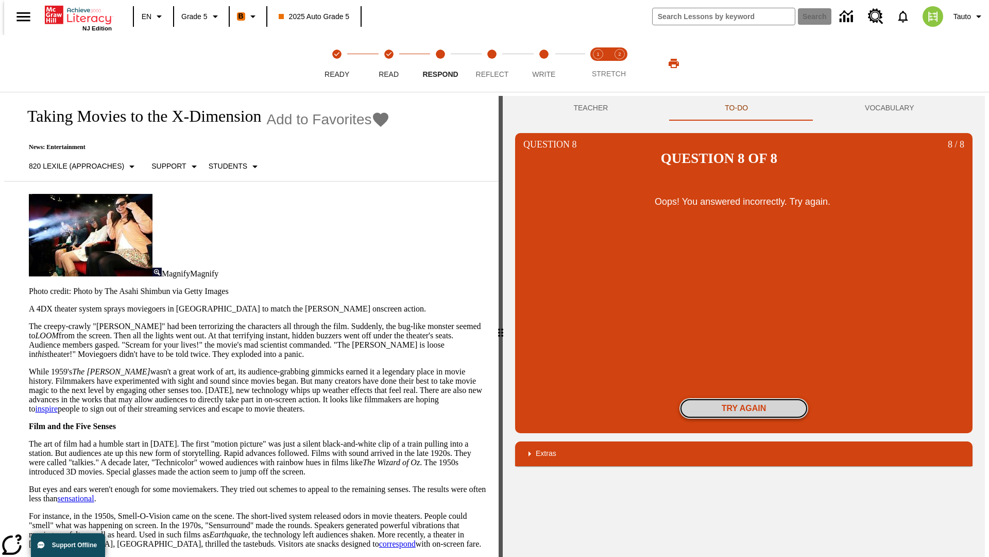
click at [744, 398] on button "Try again" at bounding box center [744, 408] width 129 height 21
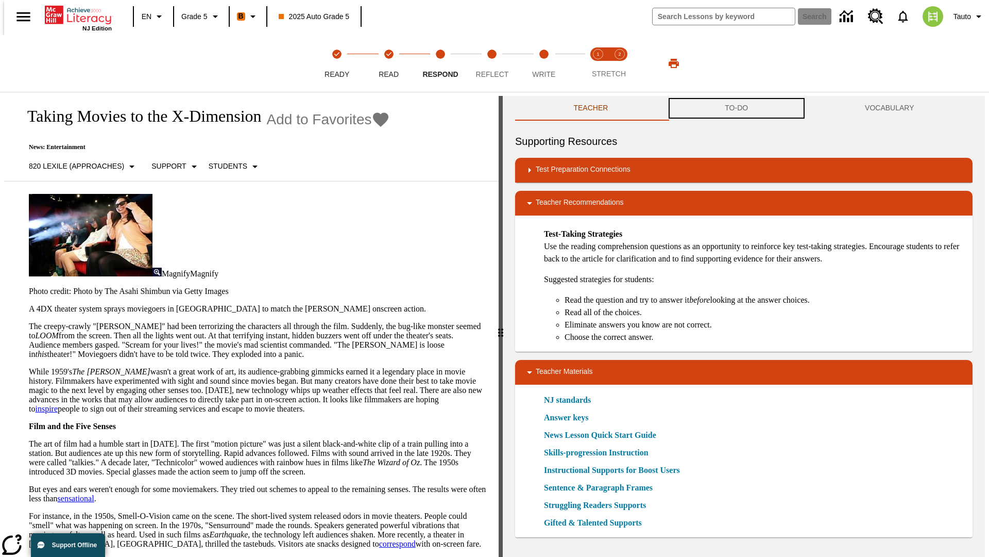
click at [737, 108] on button "TO-DO" at bounding box center [737, 108] width 140 height 25
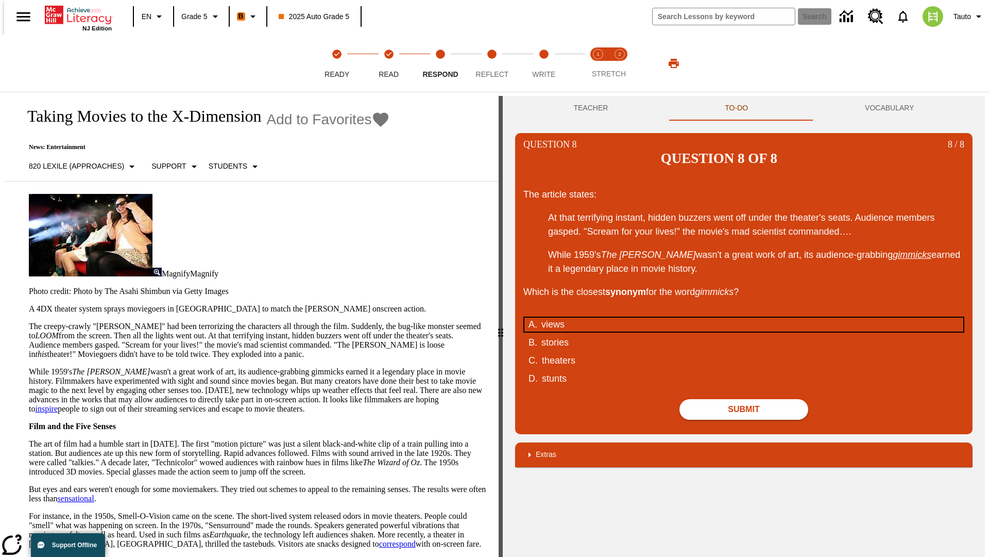
click at [744, 317] on div "views" at bounding box center [738, 324] width 392 height 14
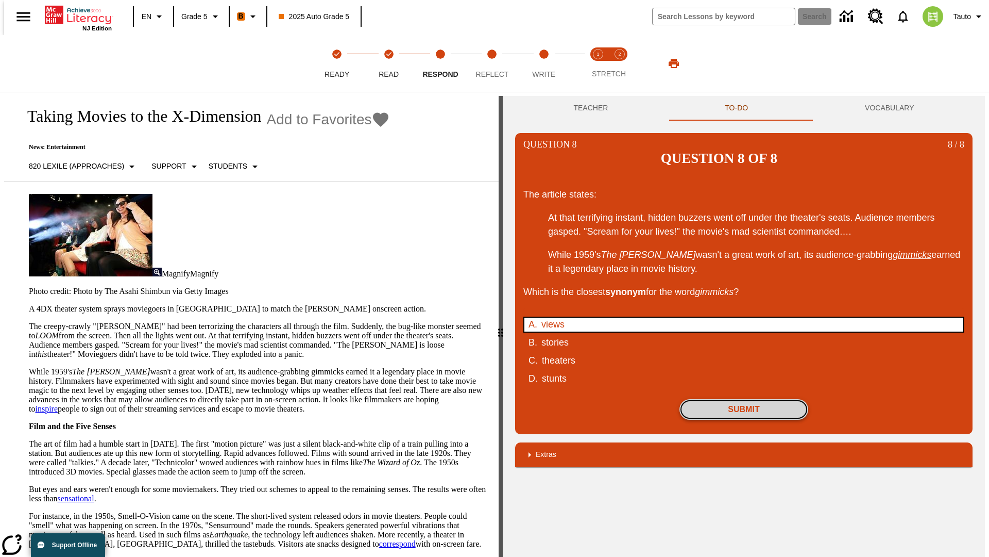
click at [744, 399] on button "Submit" at bounding box center [744, 409] width 129 height 21
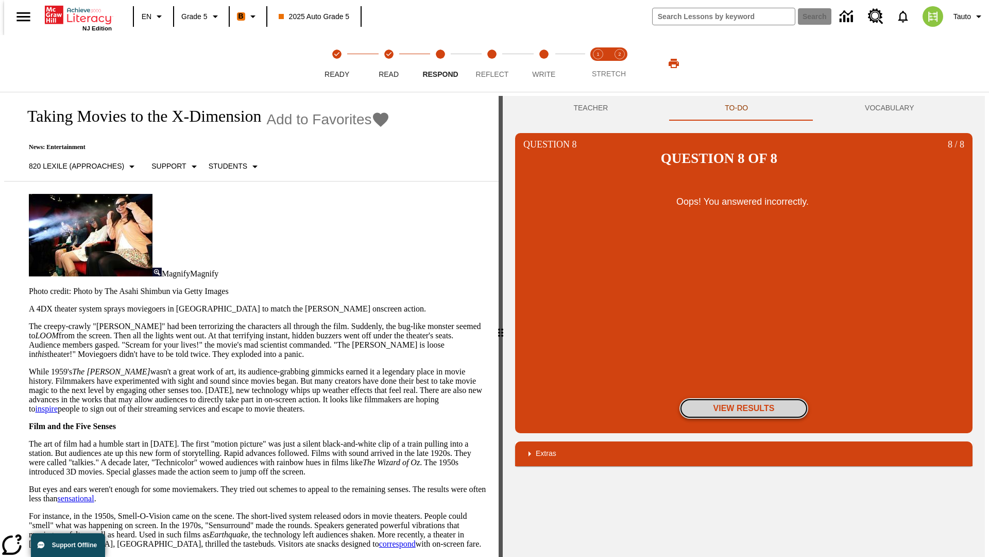
click at [744, 398] on button "View Results" at bounding box center [744, 408] width 129 height 21
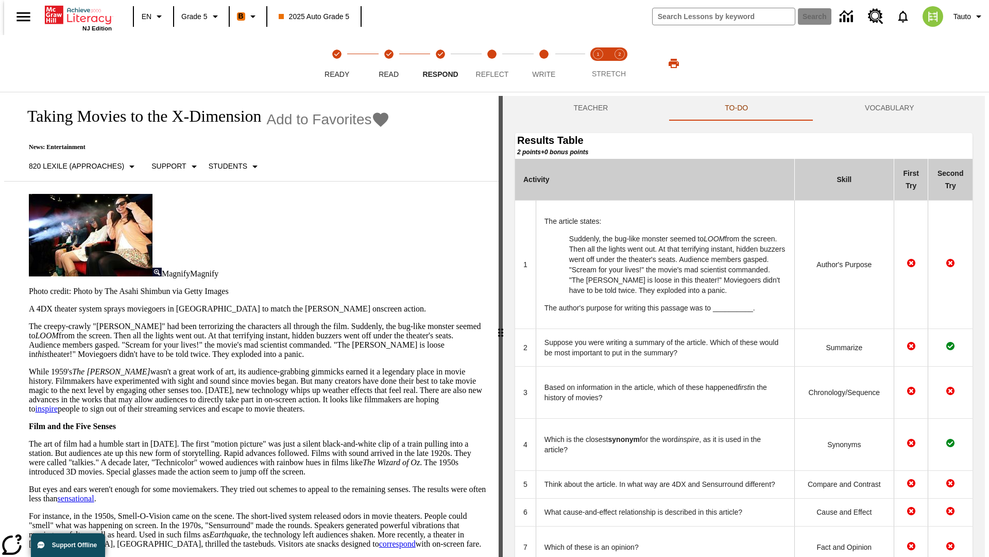
scroll to position [281, 0]
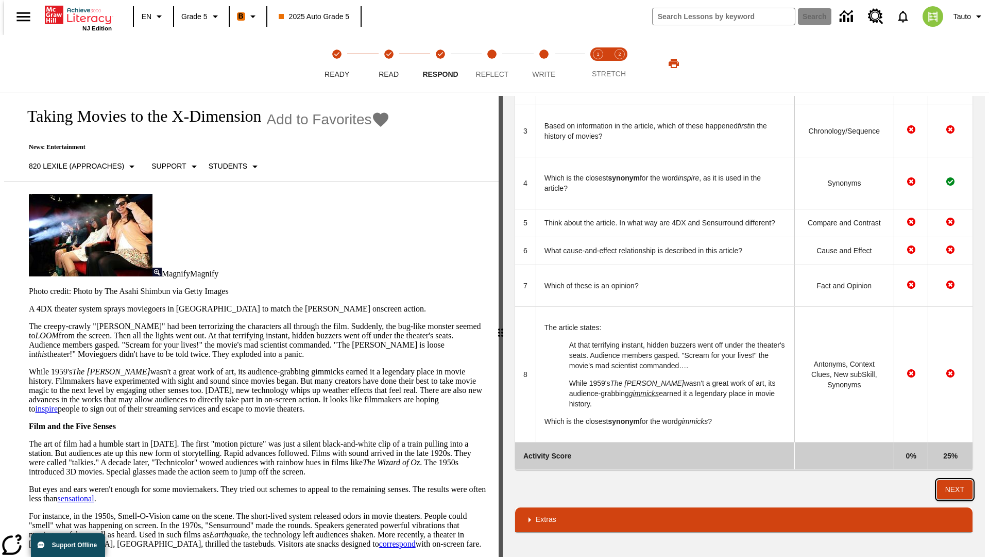
click at [959, 489] on button "Next" at bounding box center [955, 489] width 36 height 19
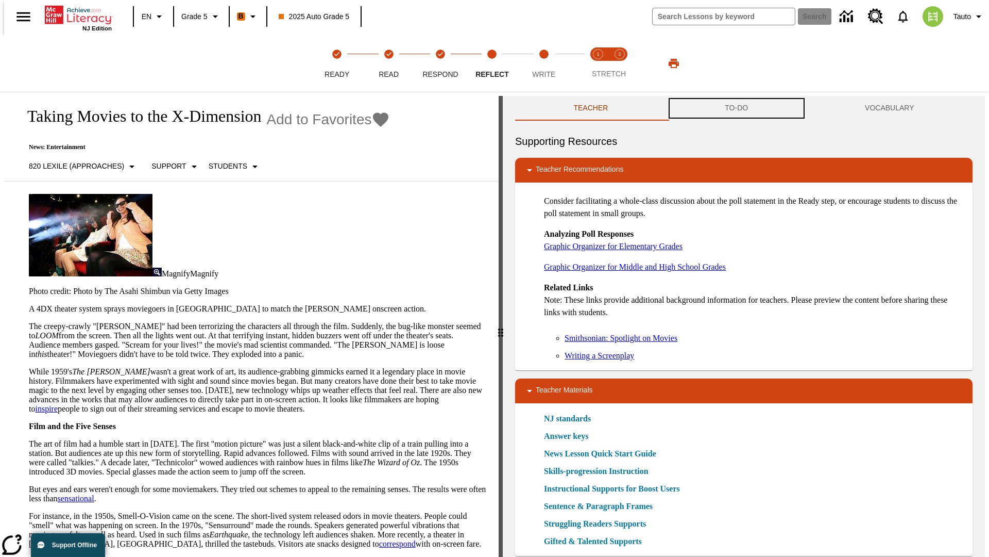
click at [737, 108] on button "TO-DO" at bounding box center [737, 108] width 140 height 25
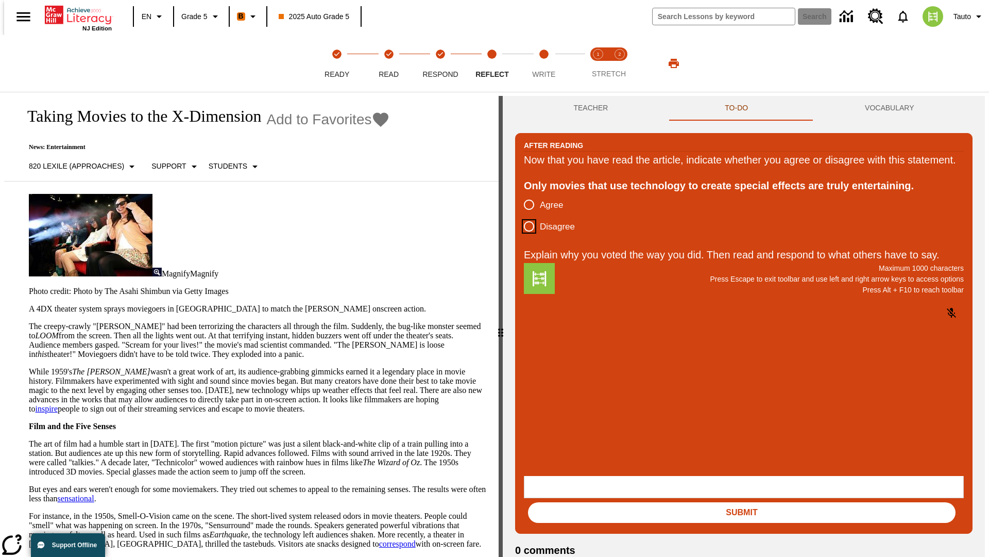
click at [525, 237] on input "Disagree" at bounding box center [529, 226] width 22 height 22
radio input "true"
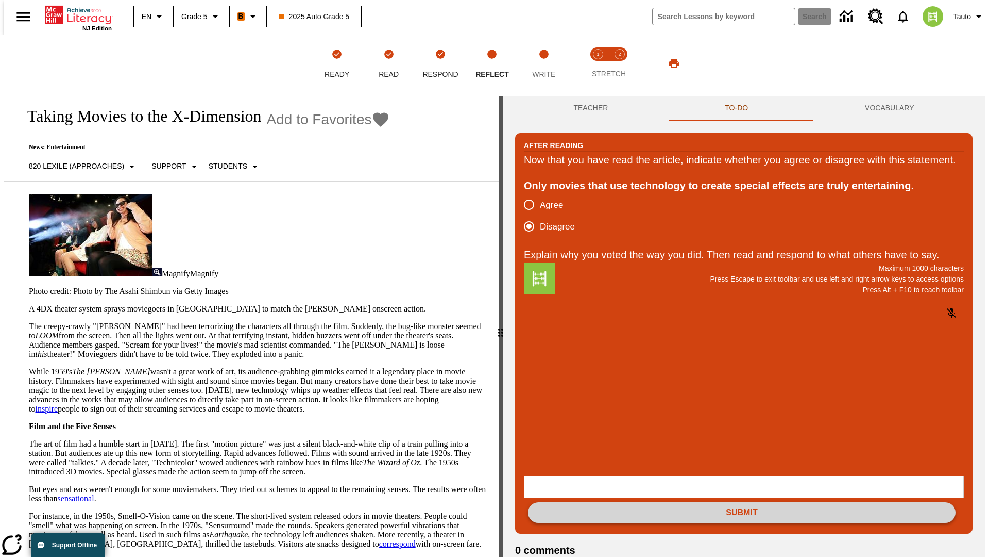
click at [742, 502] on button "Submit" at bounding box center [742, 512] width 428 height 21
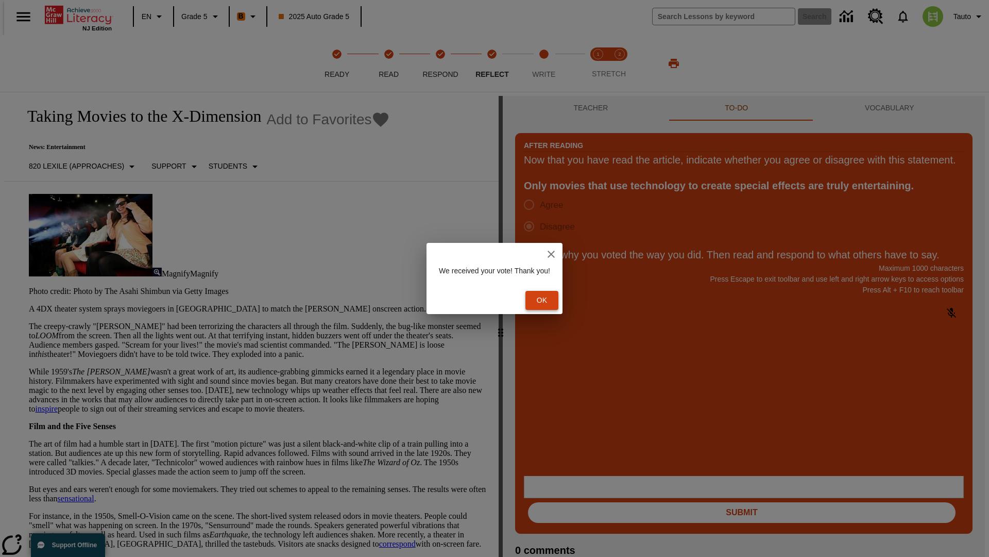
click at [547, 300] on button "Ok" at bounding box center [542, 300] width 33 height 19
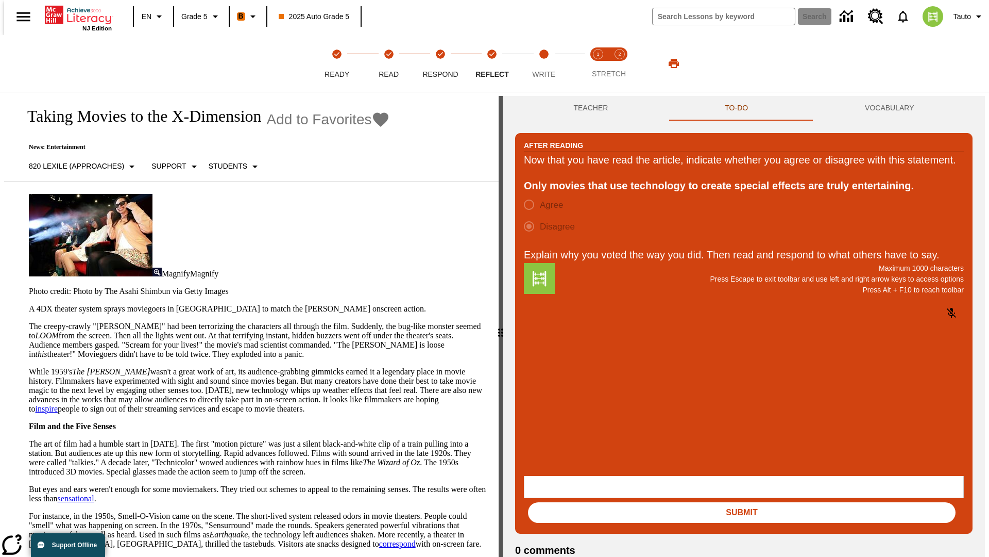
scroll to position [16, 0]
